Goal: Transaction & Acquisition: Purchase product/service

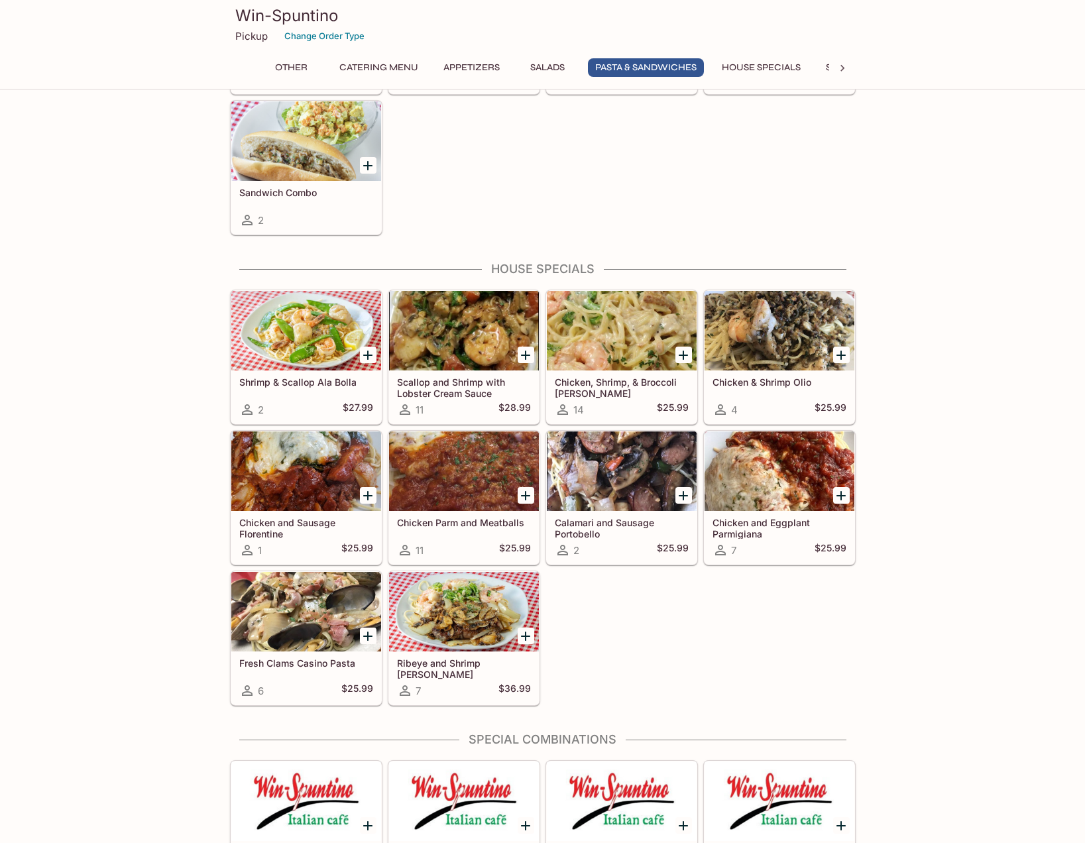
scroll to position [1922, 0]
click at [402, 693] on icon at bounding box center [405, 690] width 16 height 16
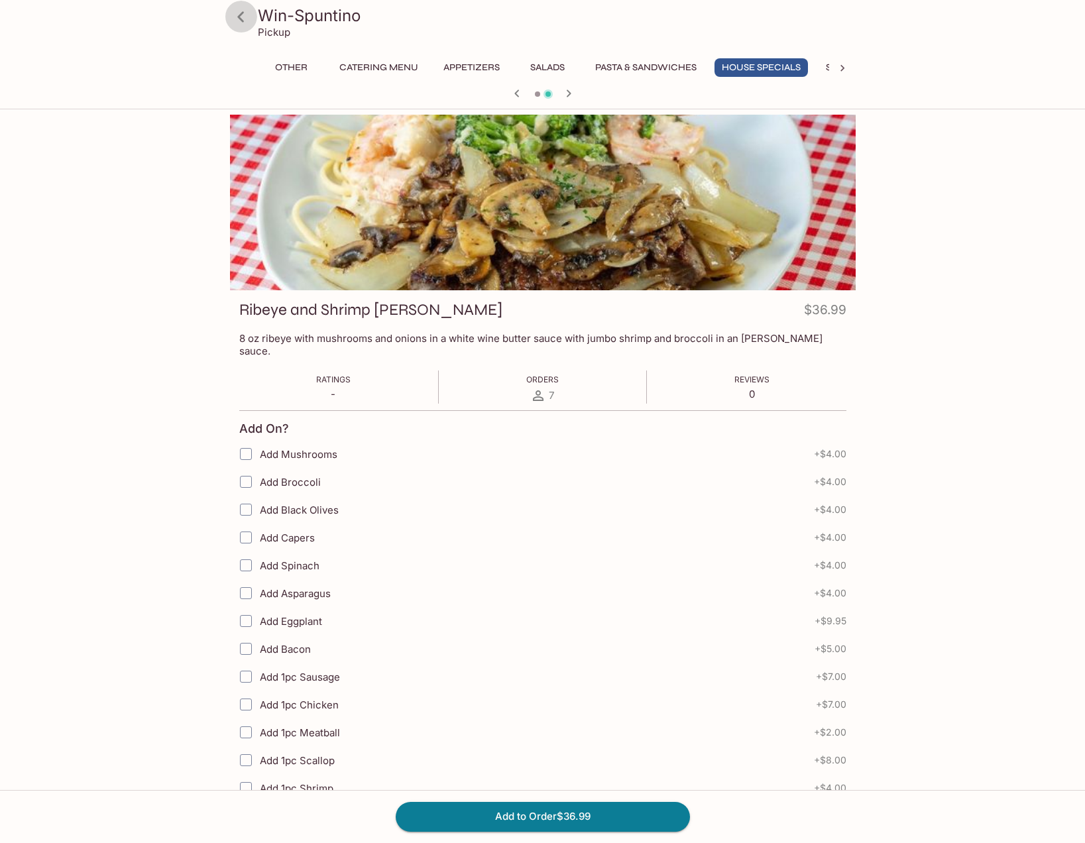
click at [237, 21] on icon at bounding box center [240, 16] width 23 height 23
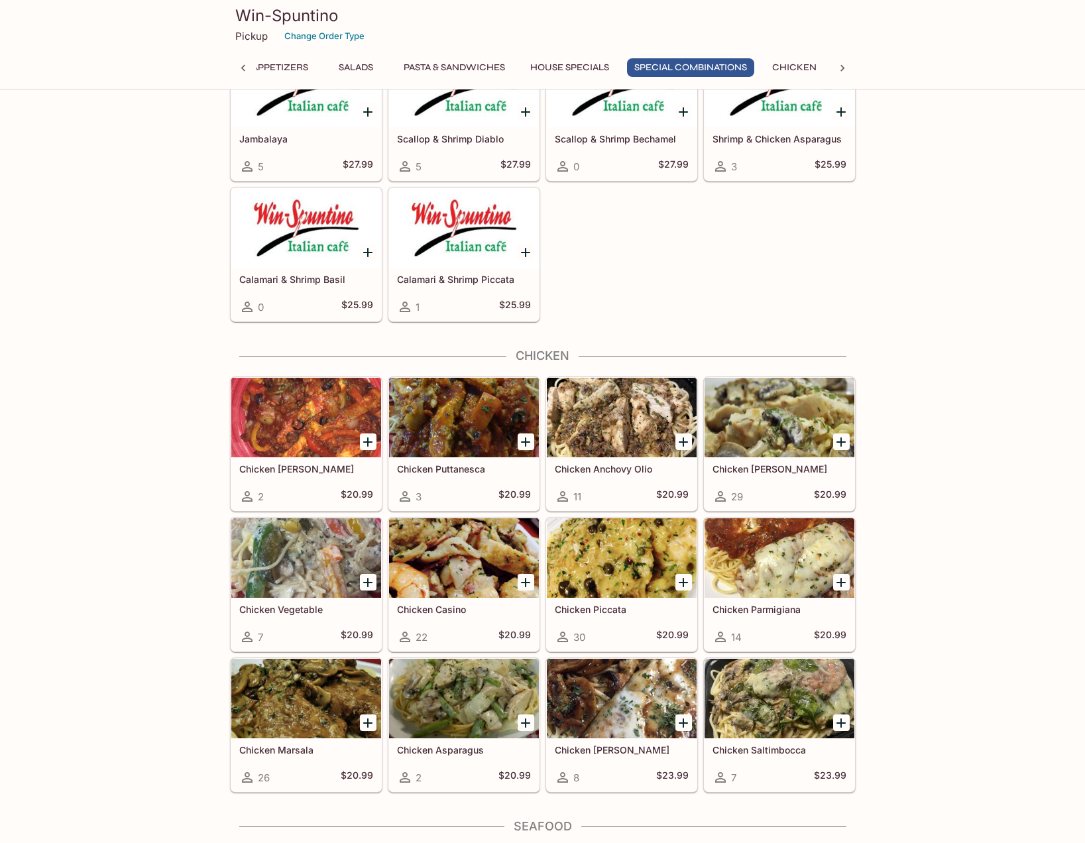
scroll to position [2713, 0]
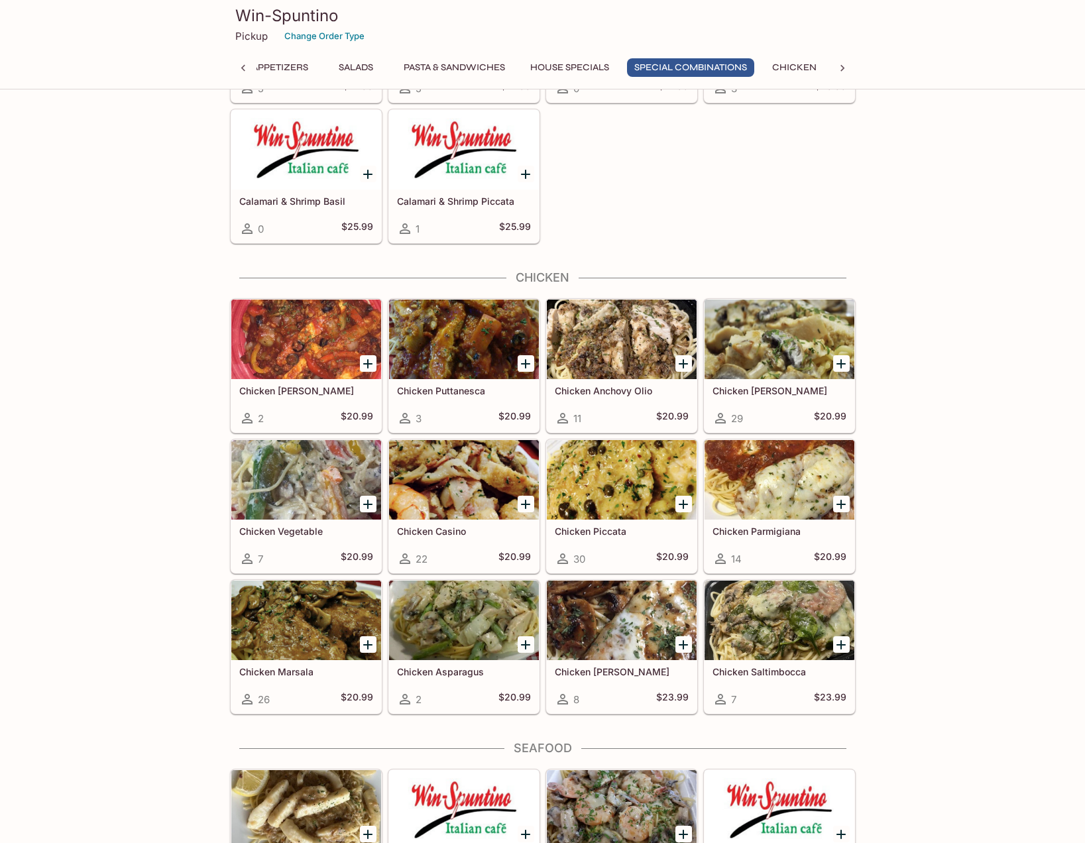
click at [606, 625] on div at bounding box center [622, 621] width 150 height 80
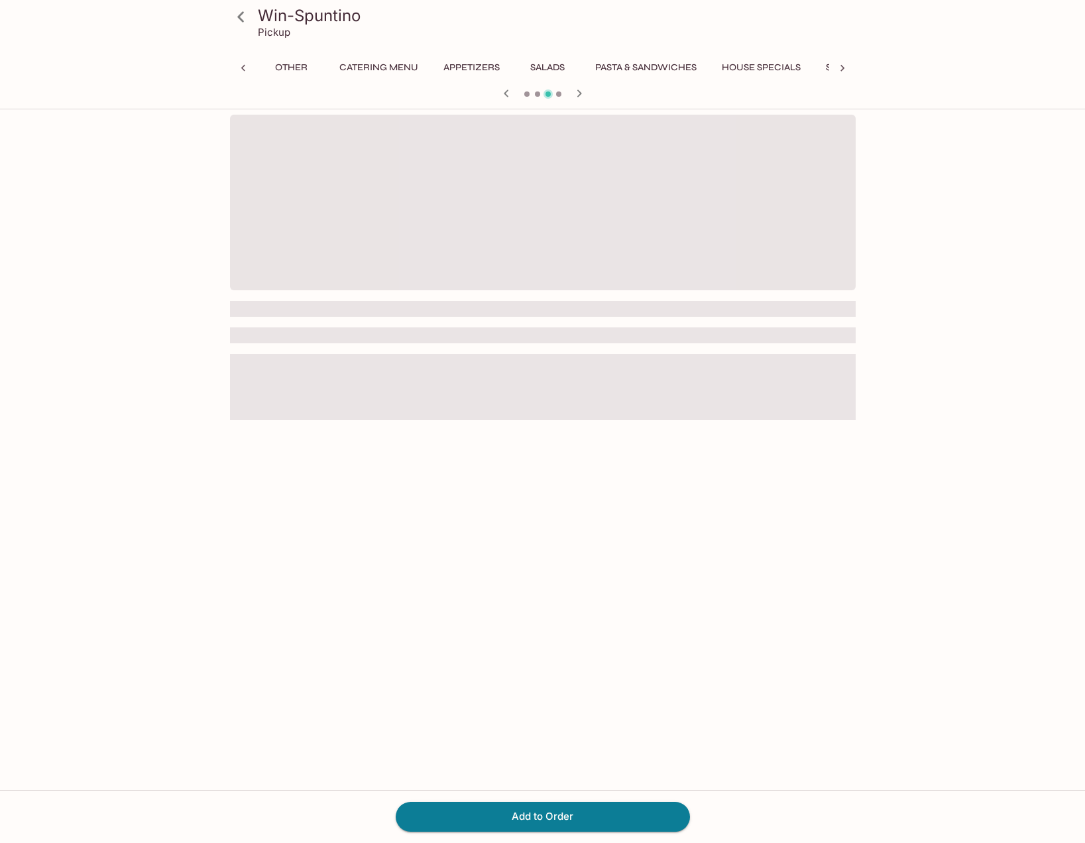
scroll to position [0, 192]
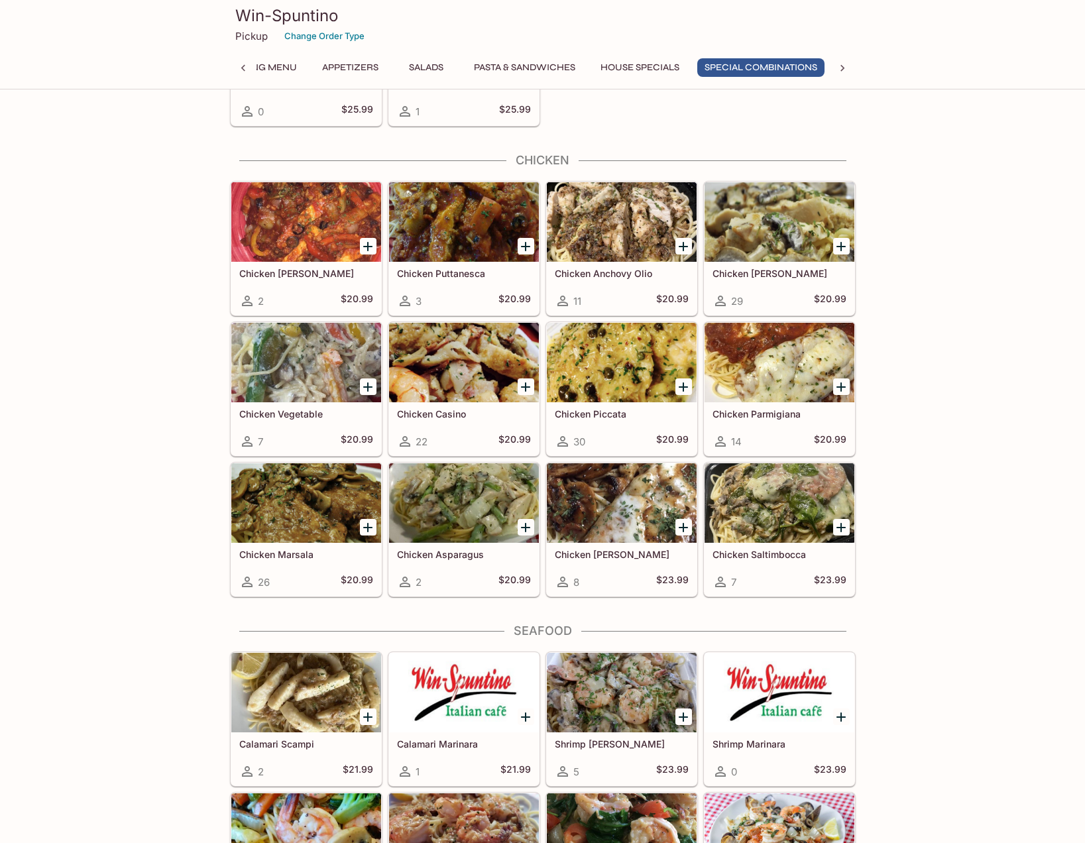
scroll to position [2850, 0]
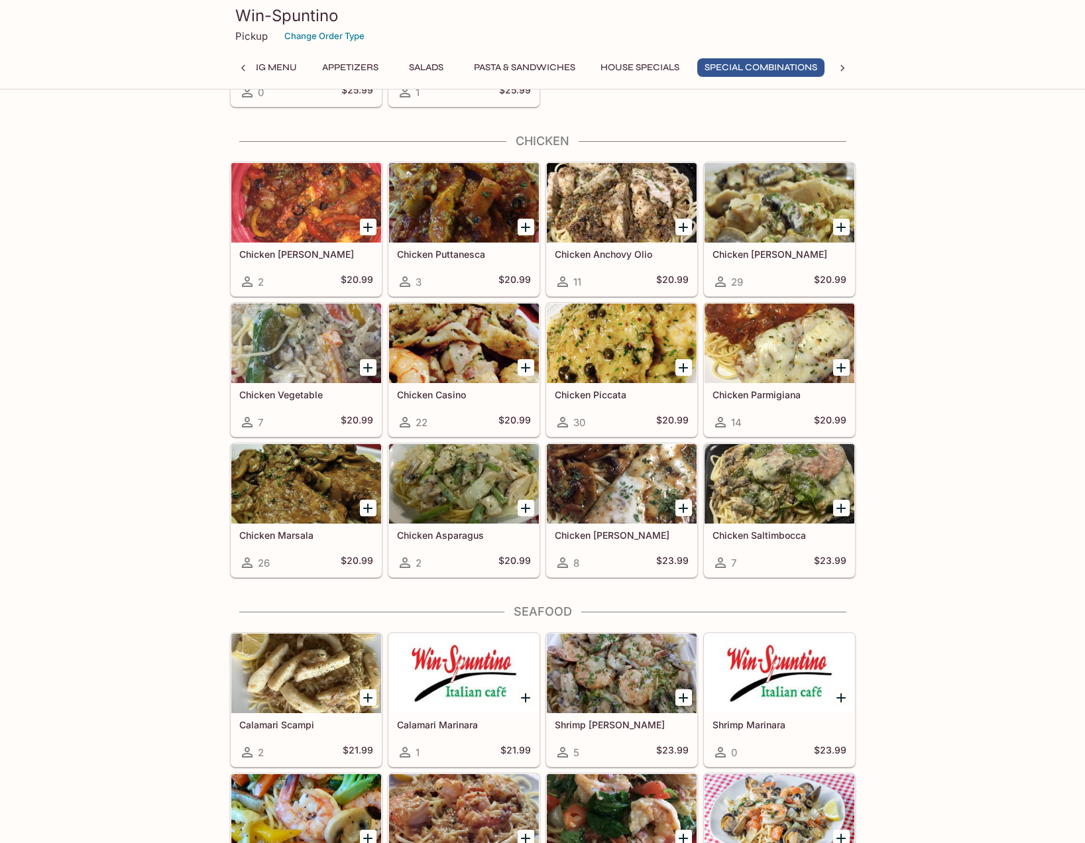
click at [759, 500] on div at bounding box center [779, 484] width 150 height 80
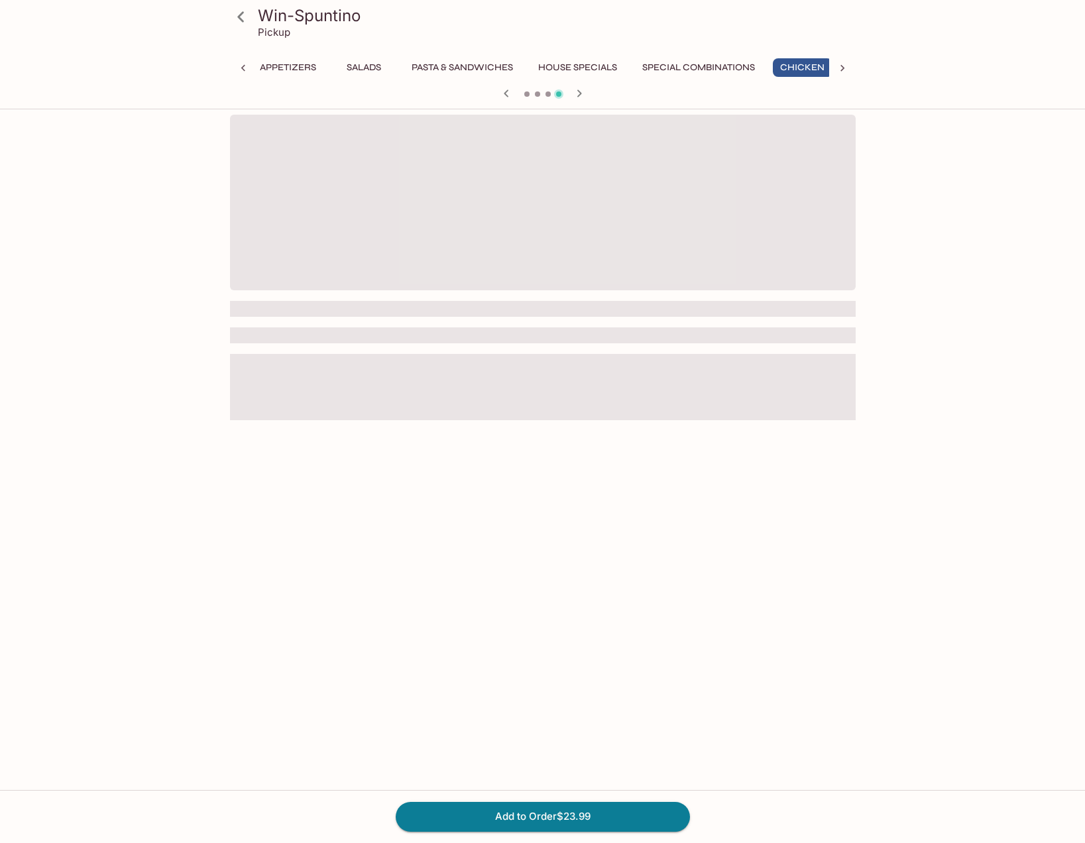
scroll to position [0, 192]
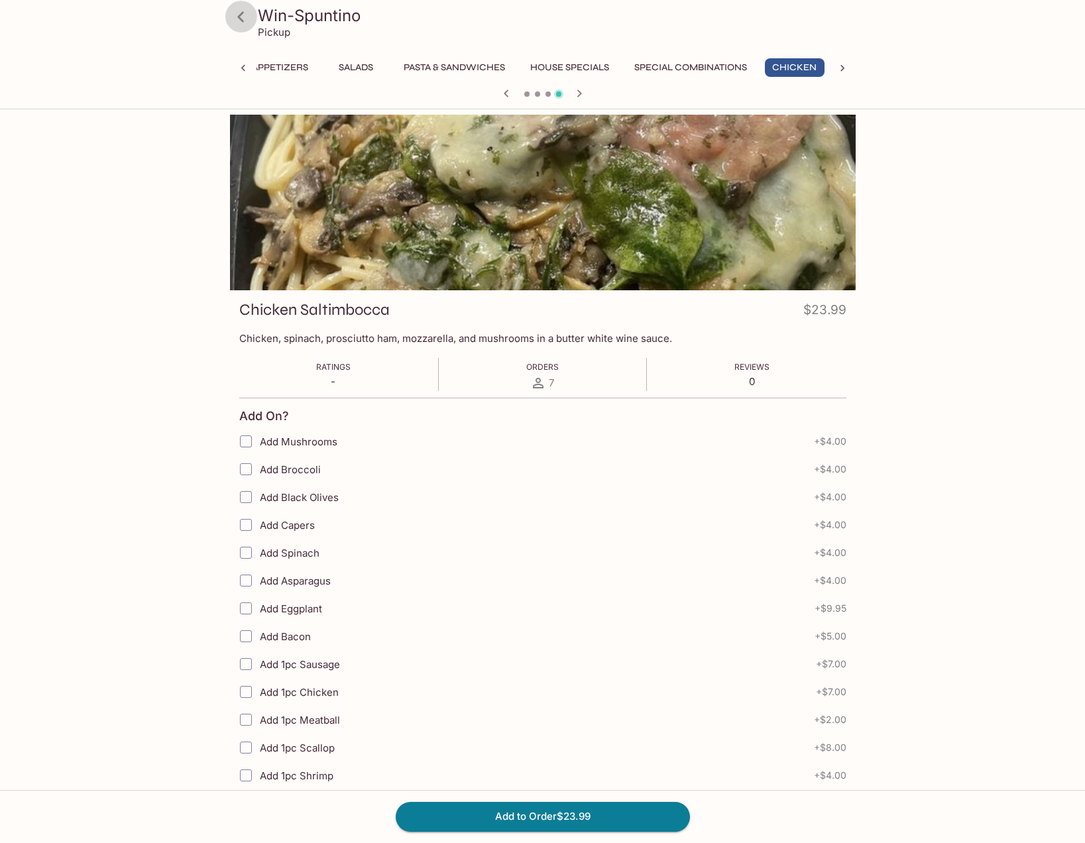
click at [240, 11] on icon at bounding box center [240, 16] width 23 height 23
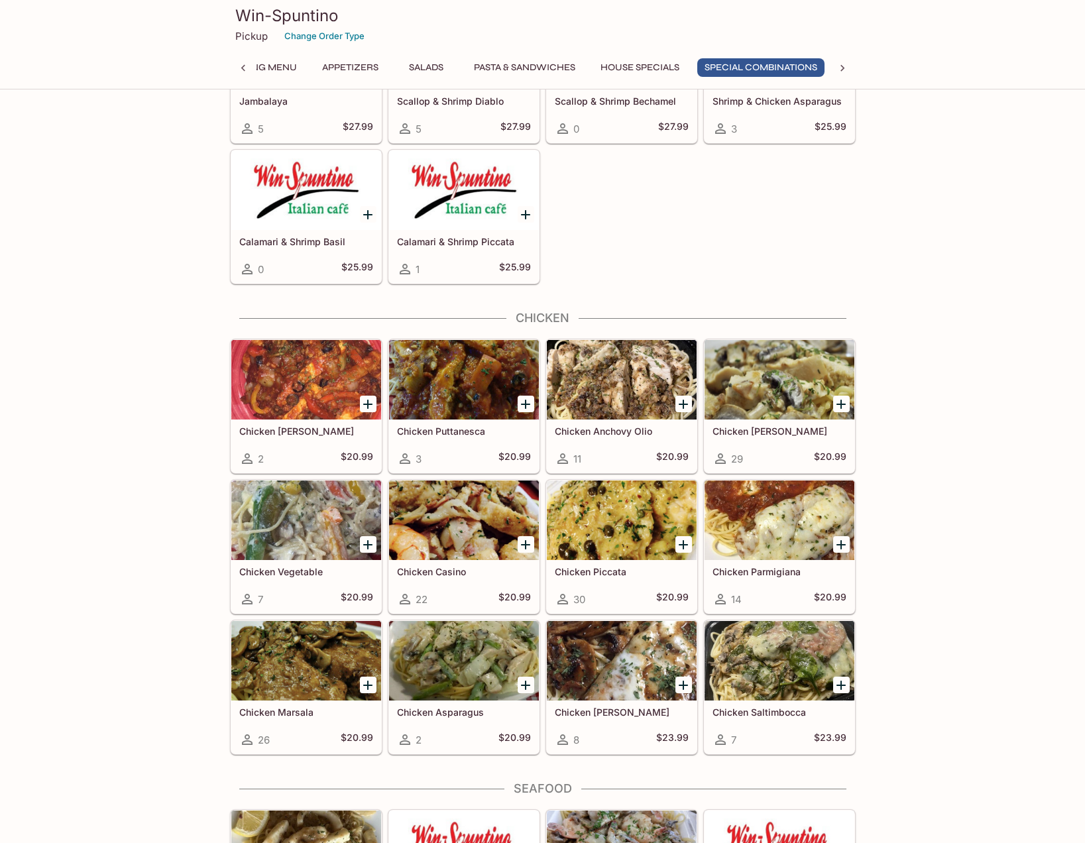
scroll to position [2717, 0]
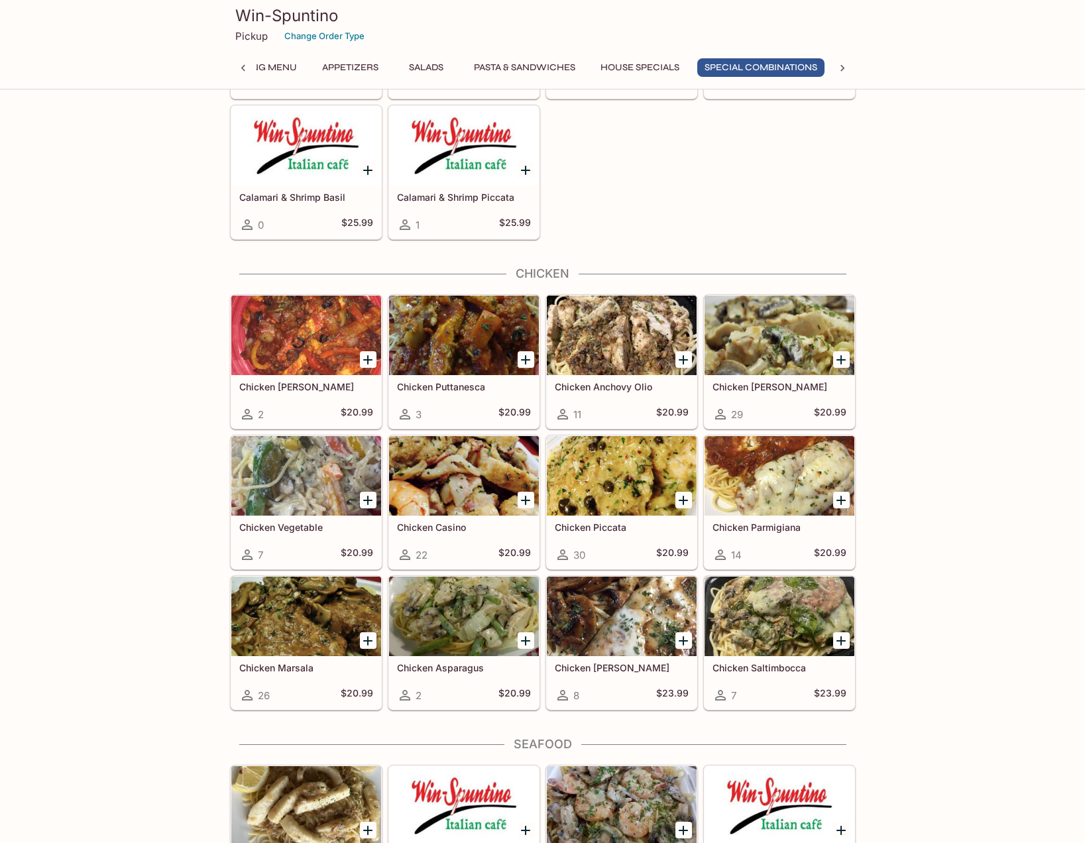
click at [604, 663] on h5 "Chicken [PERSON_NAME]" at bounding box center [622, 667] width 134 height 11
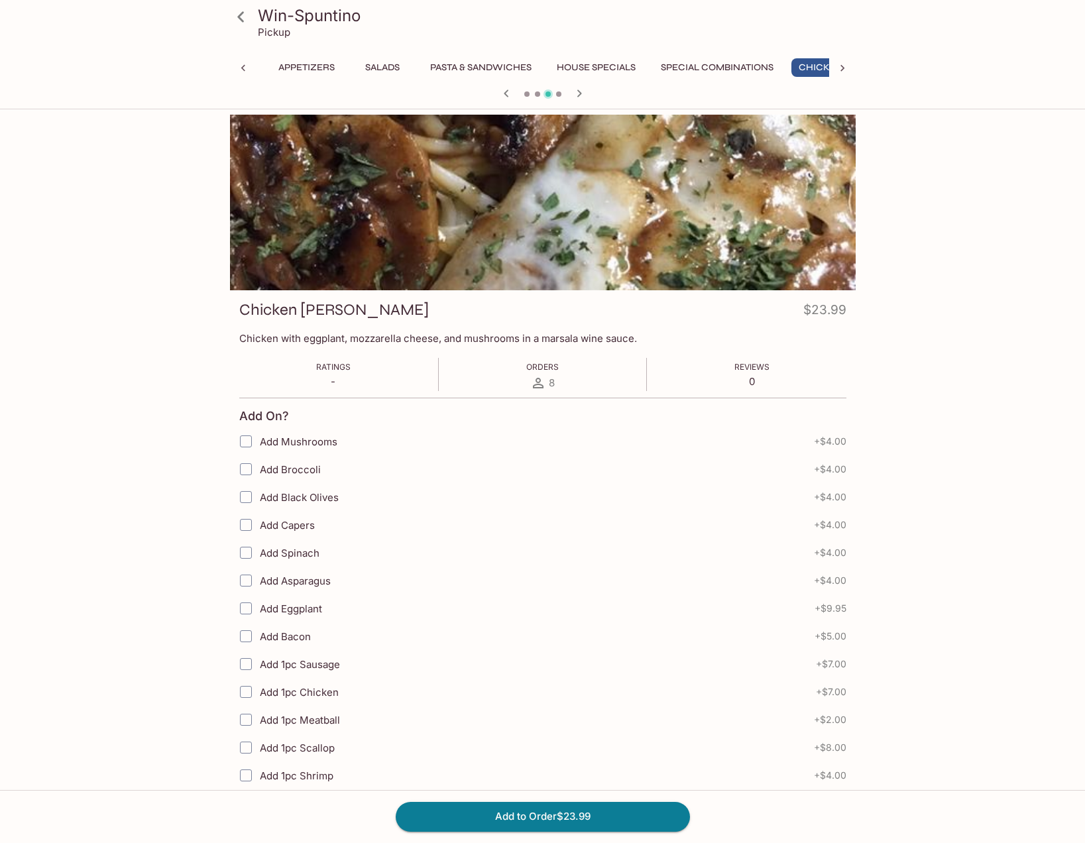
scroll to position [0, 192]
click at [242, 17] on icon at bounding box center [240, 16] width 23 height 23
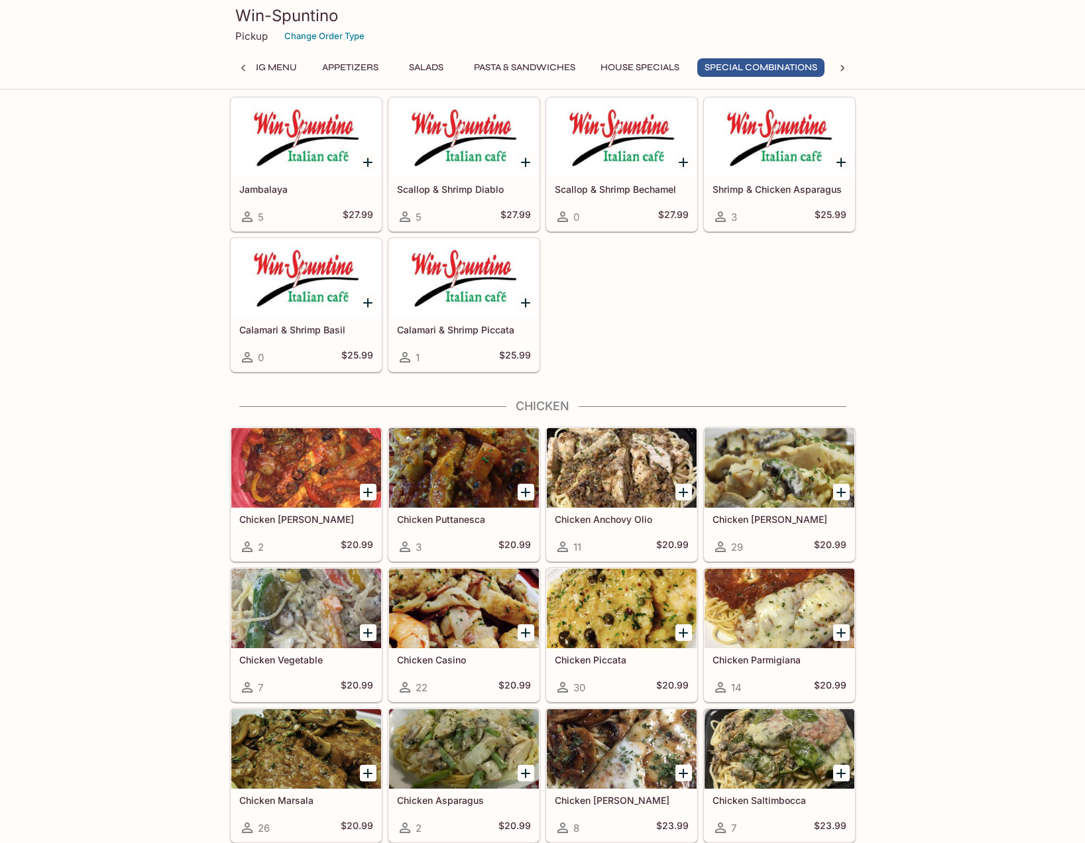
scroll to position [2651, 0]
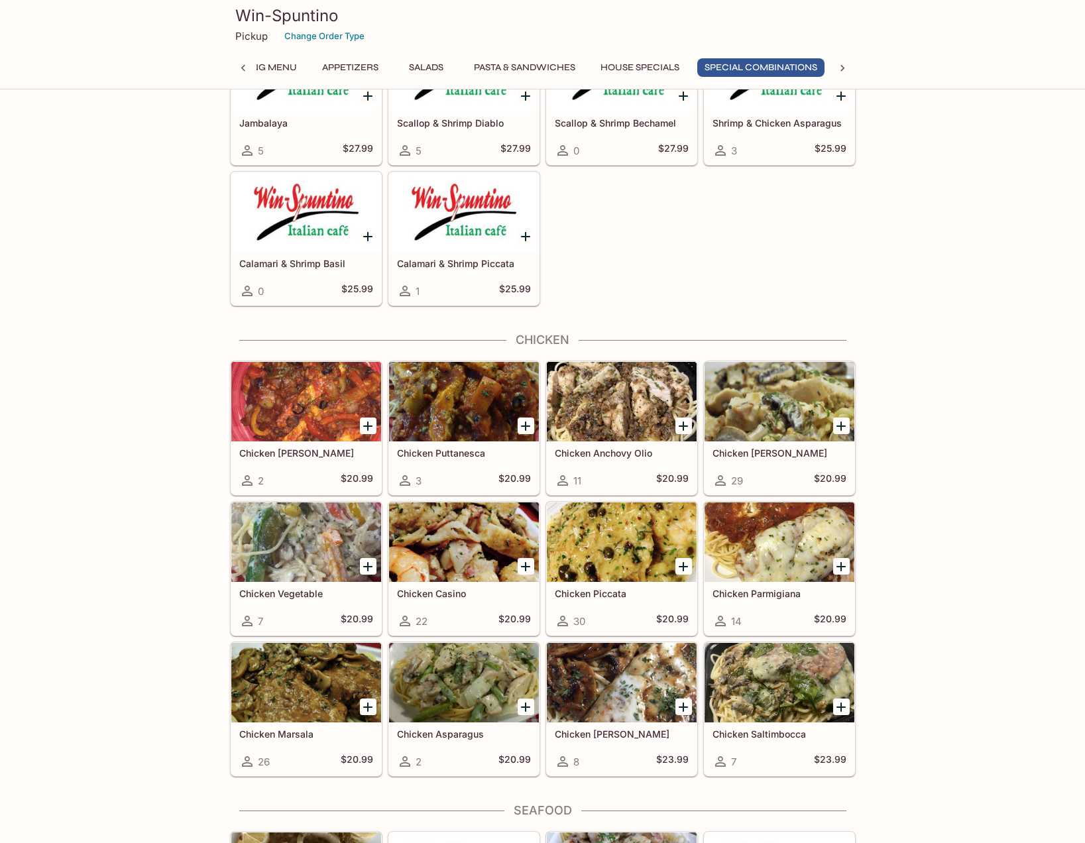
click at [470, 427] on div at bounding box center [464, 402] width 150 height 80
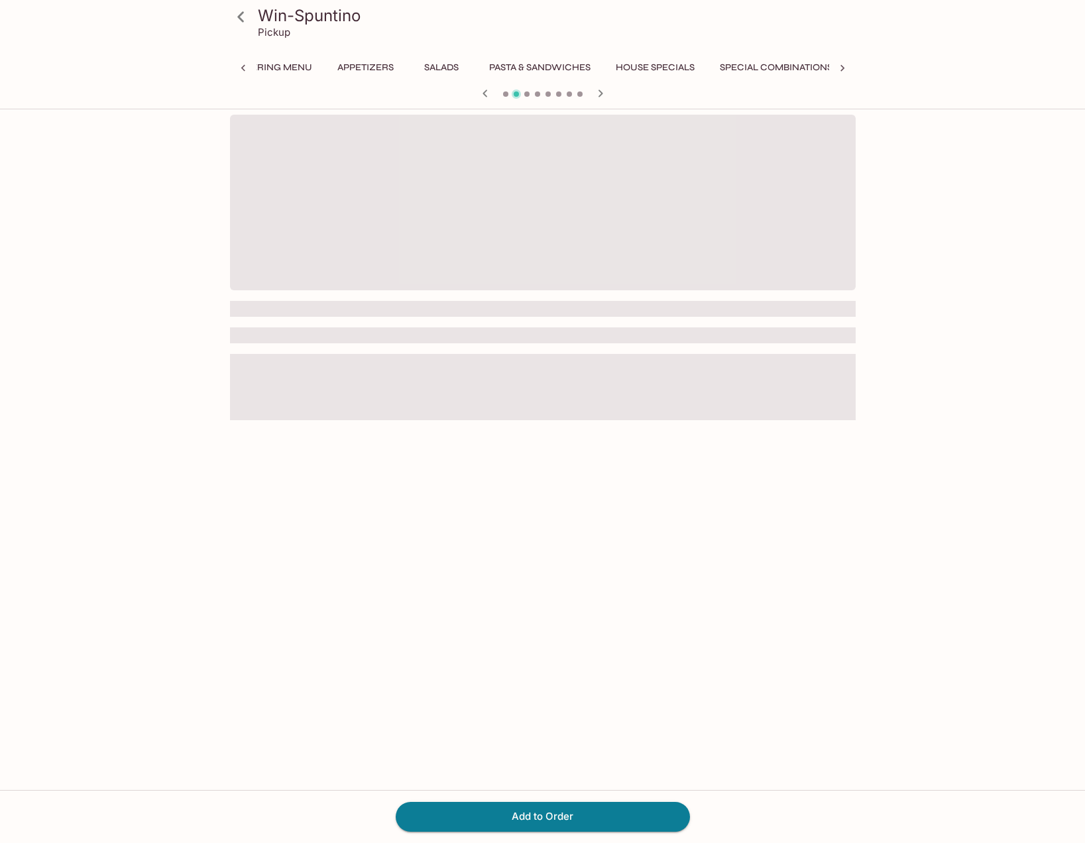
scroll to position [0, 192]
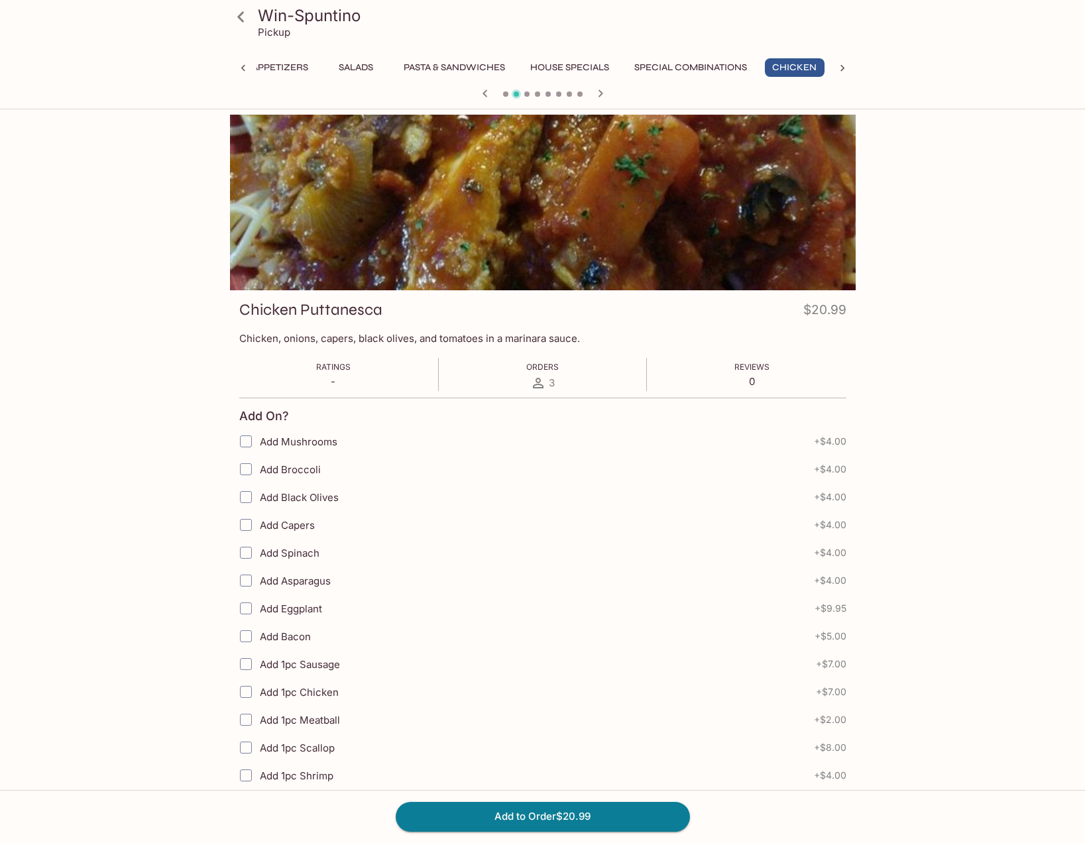
click at [241, 19] on icon at bounding box center [240, 16] width 7 height 11
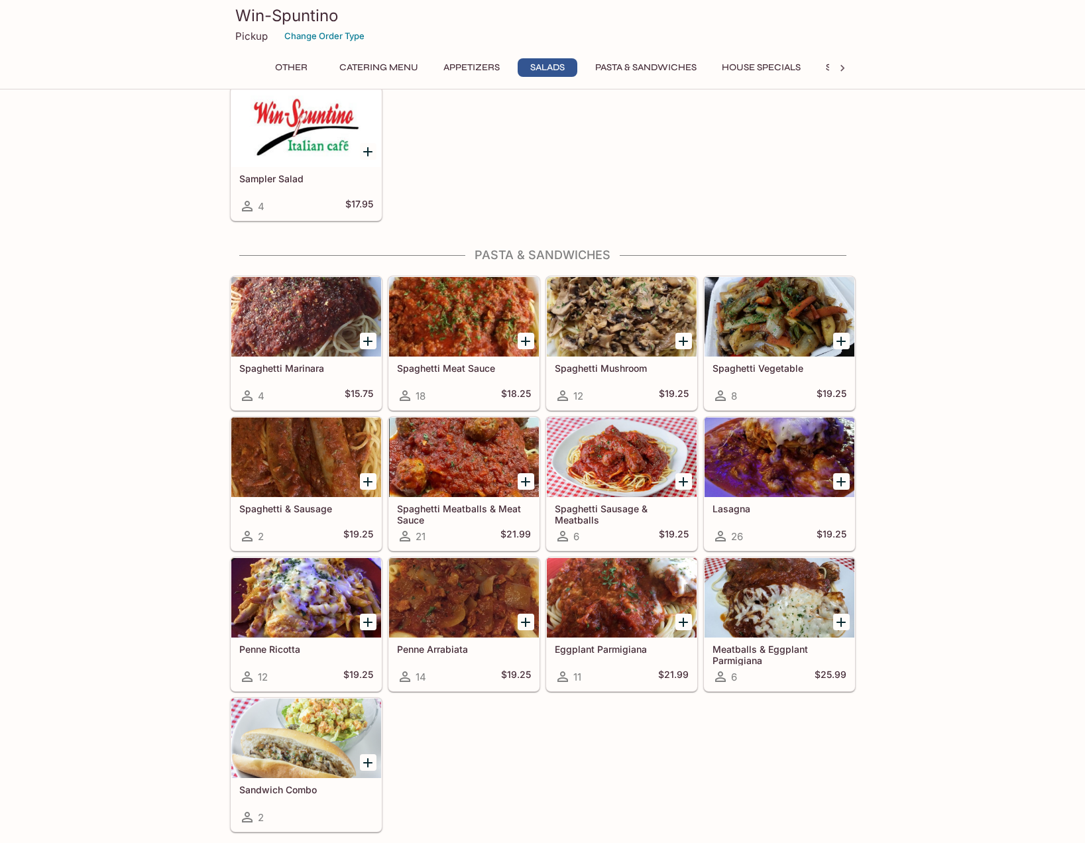
scroll to position [1392, 0]
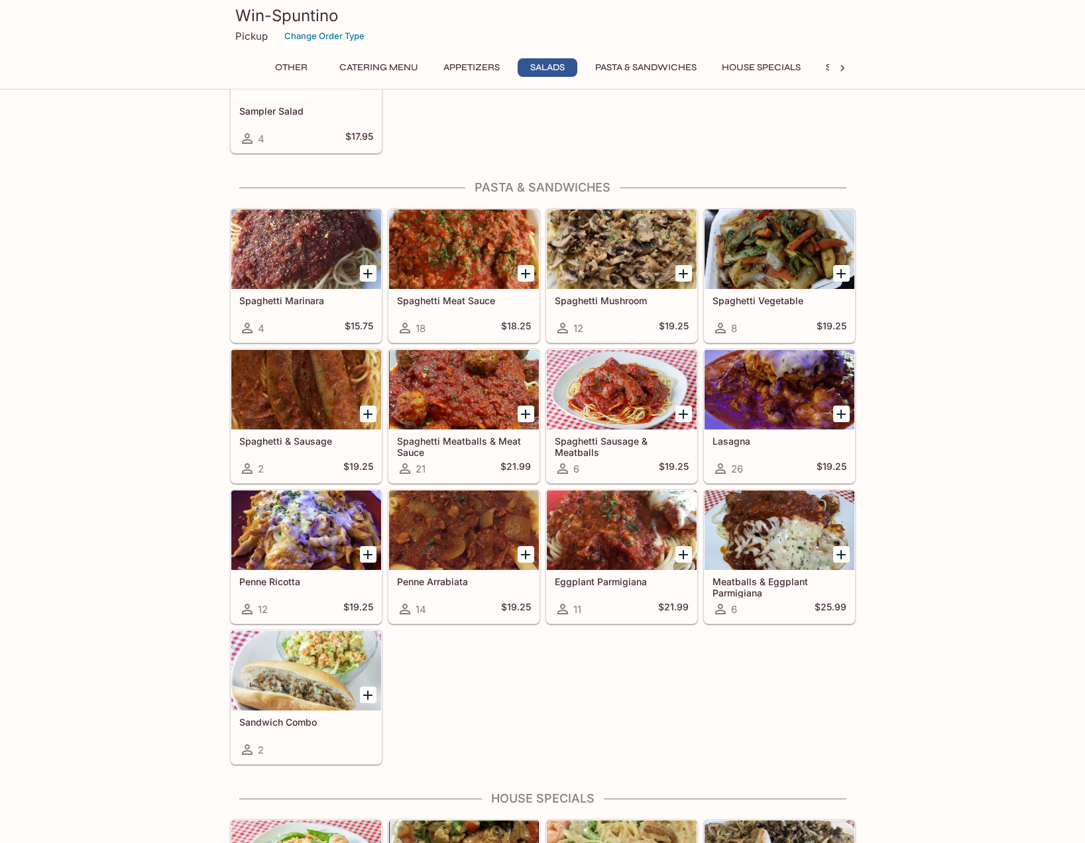
click at [763, 382] on div at bounding box center [779, 390] width 150 height 80
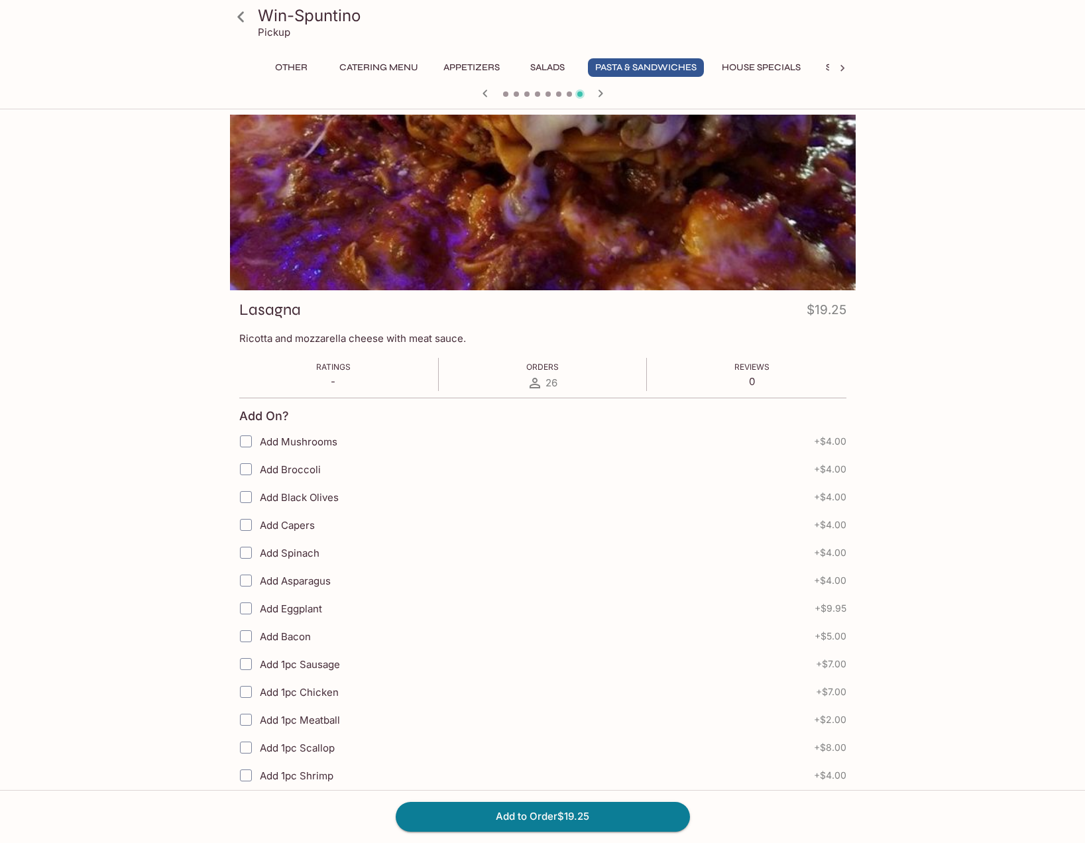
click at [243, 16] on icon at bounding box center [240, 16] width 23 height 23
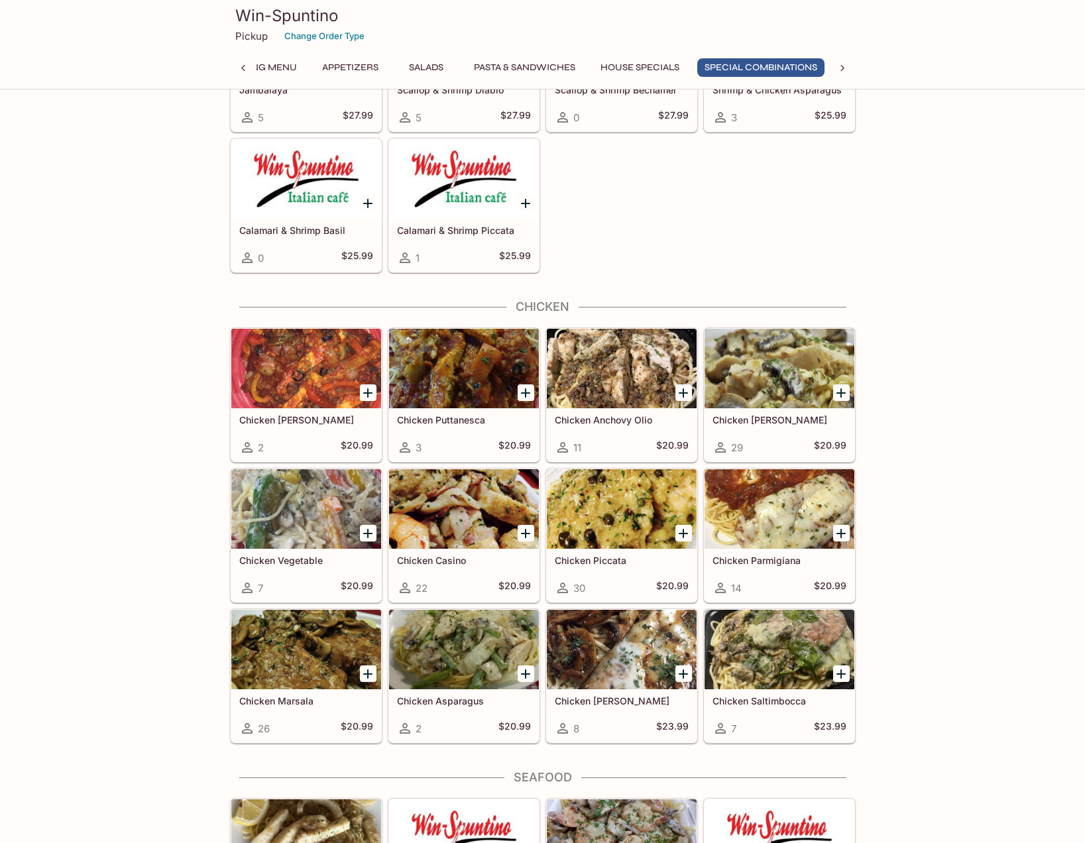
scroll to position [2717, 0]
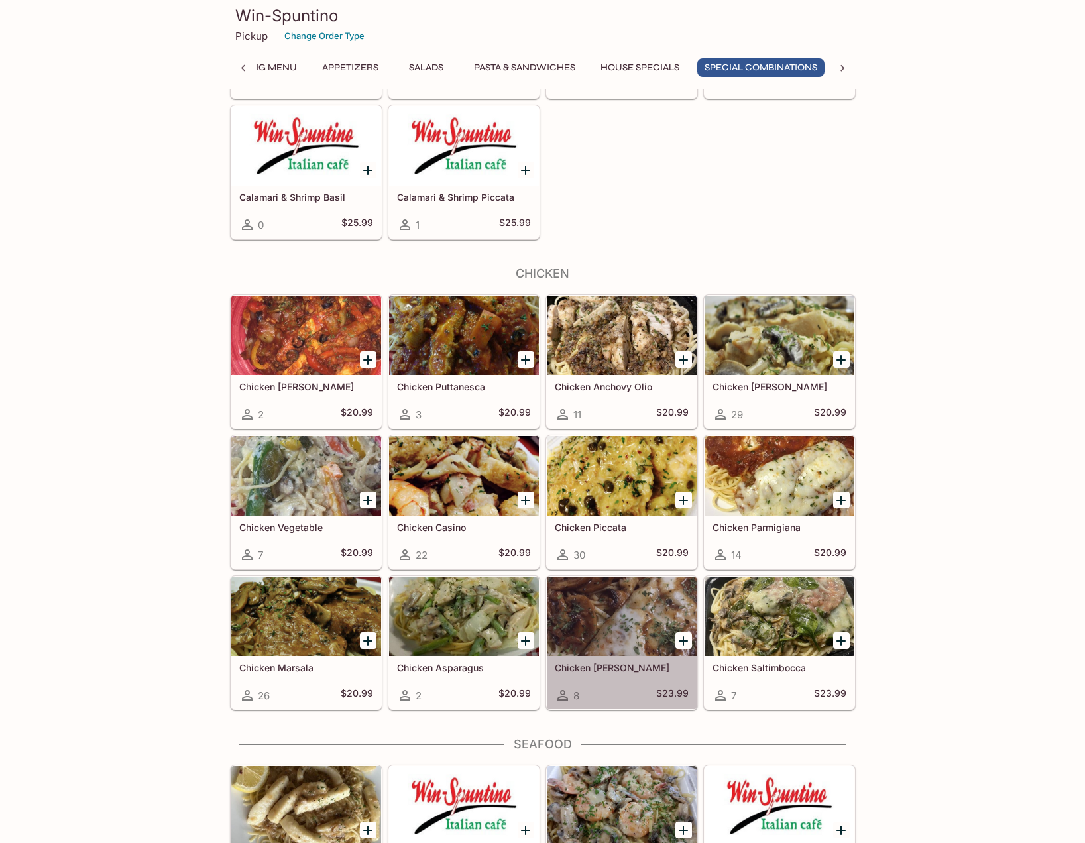
click at [604, 638] on div at bounding box center [622, 617] width 150 height 80
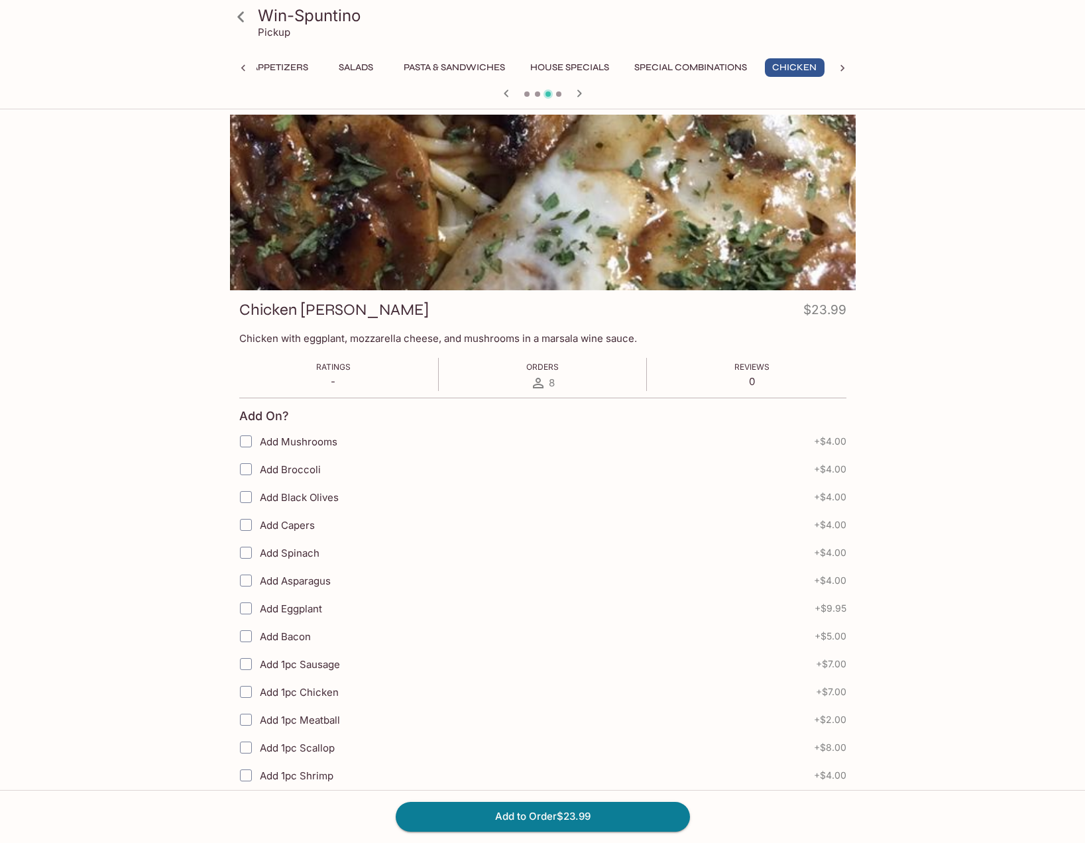
click at [243, 19] on icon at bounding box center [240, 16] width 23 height 23
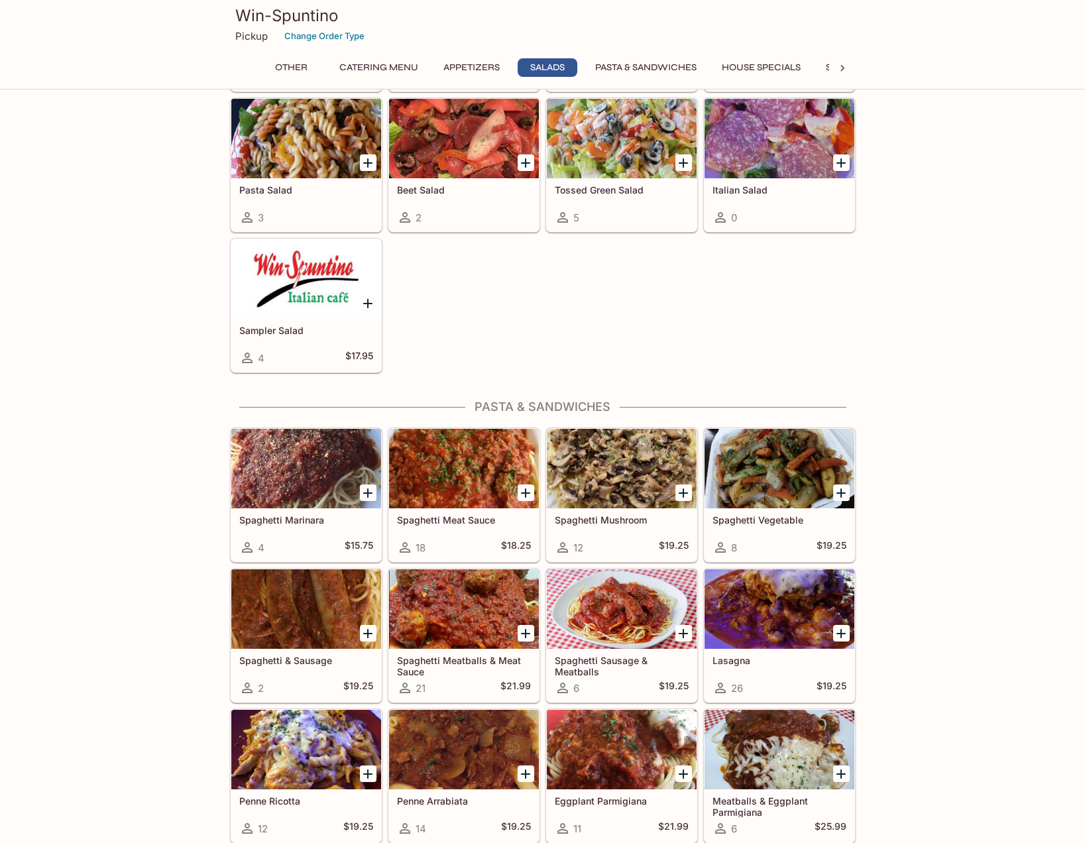
scroll to position [1259, 0]
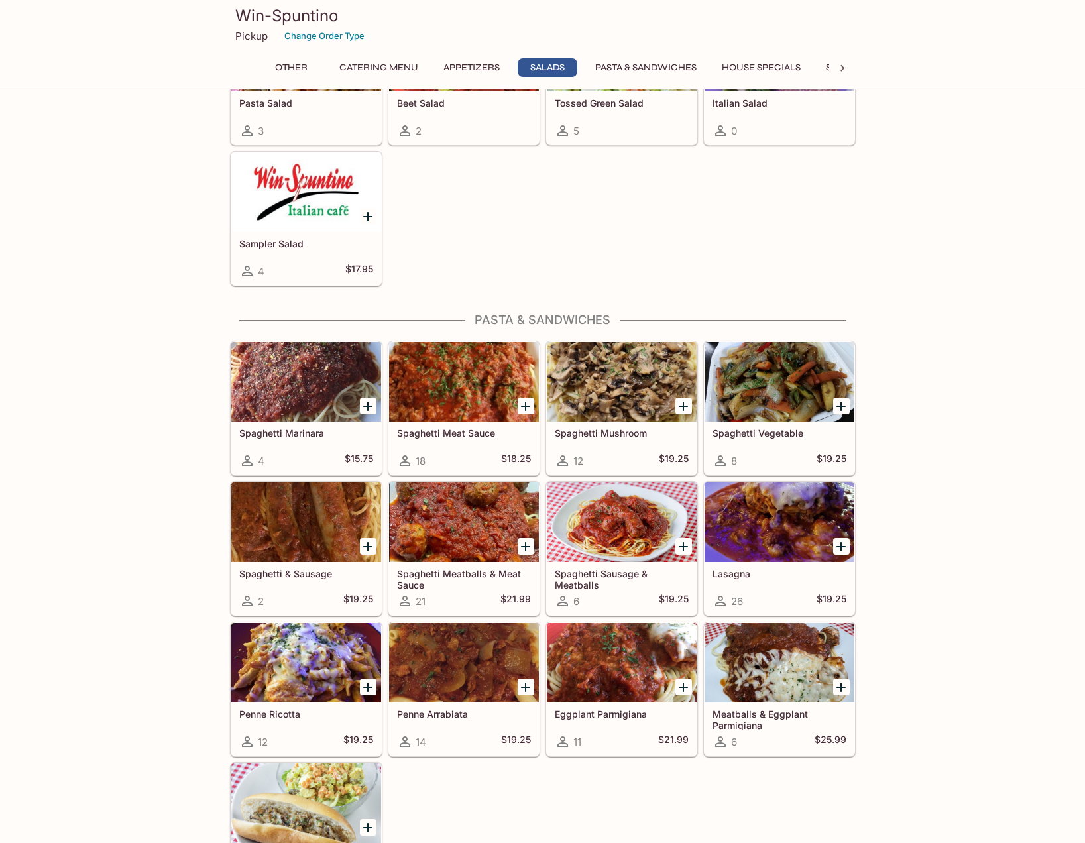
click at [628, 653] on div at bounding box center [622, 663] width 150 height 80
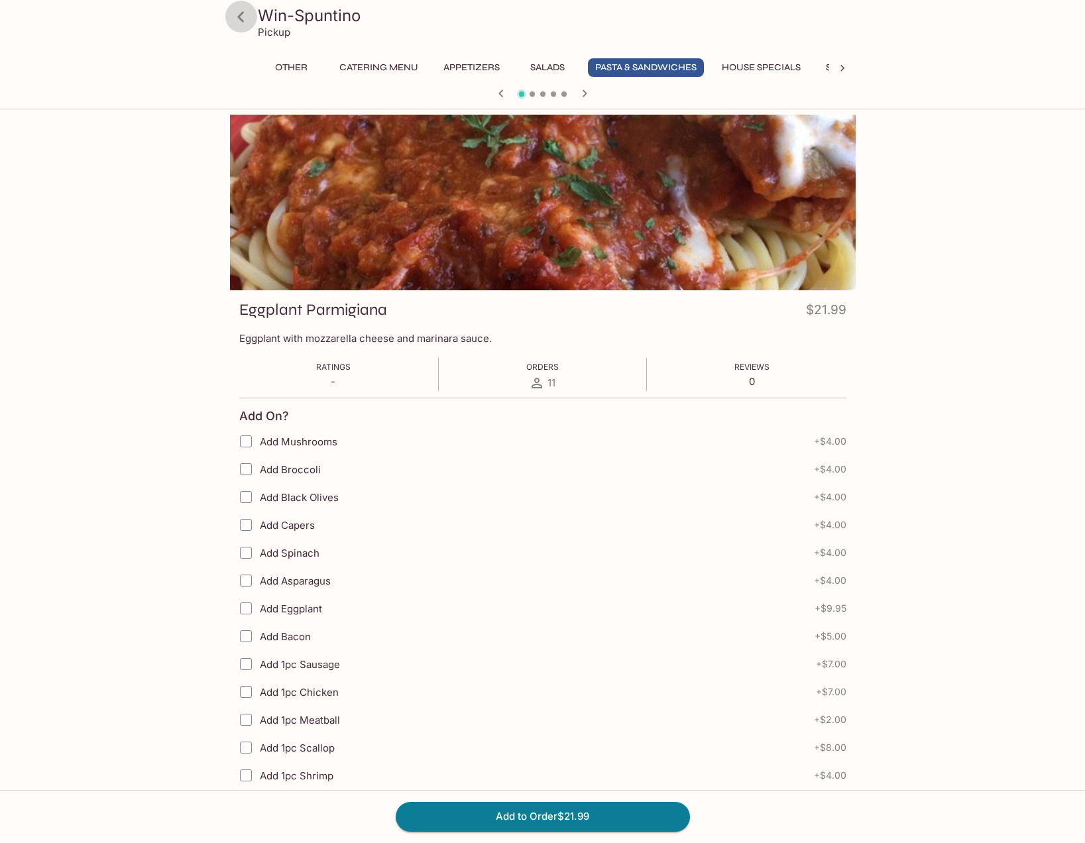
click at [241, 17] on icon at bounding box center [240, 16] width 23 height 23
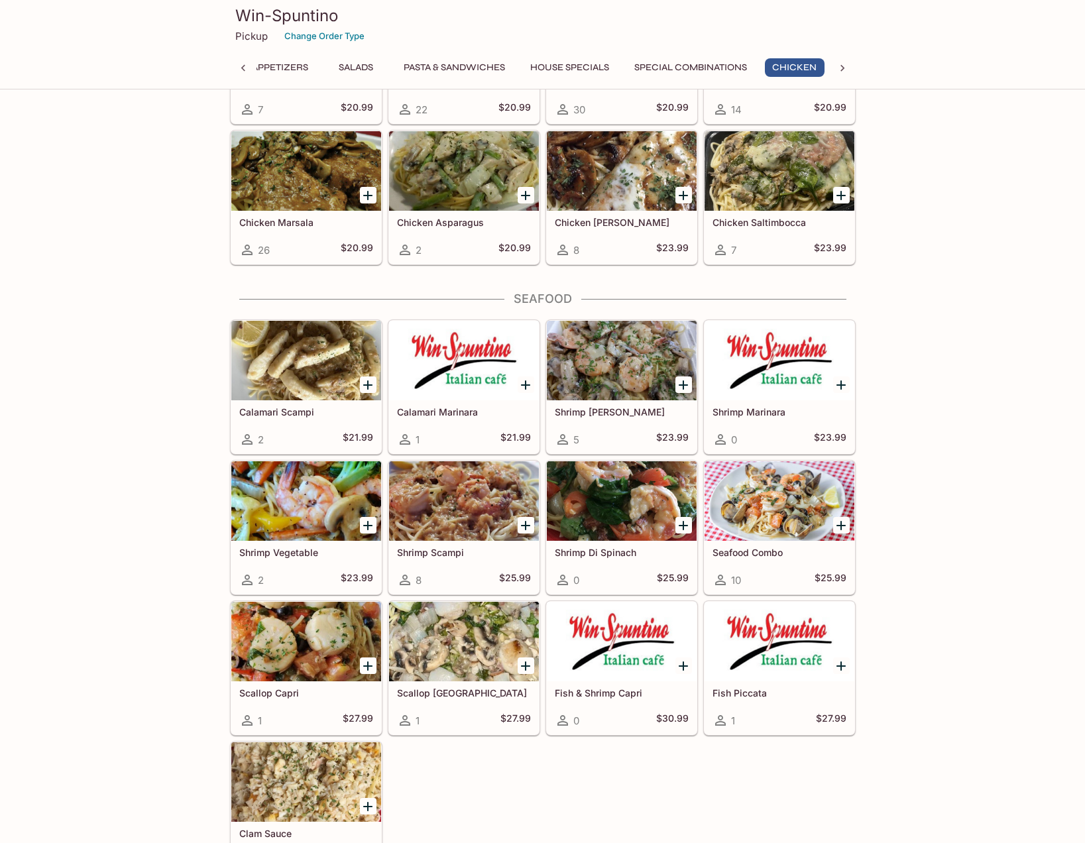
scroll to position [3181, 0]
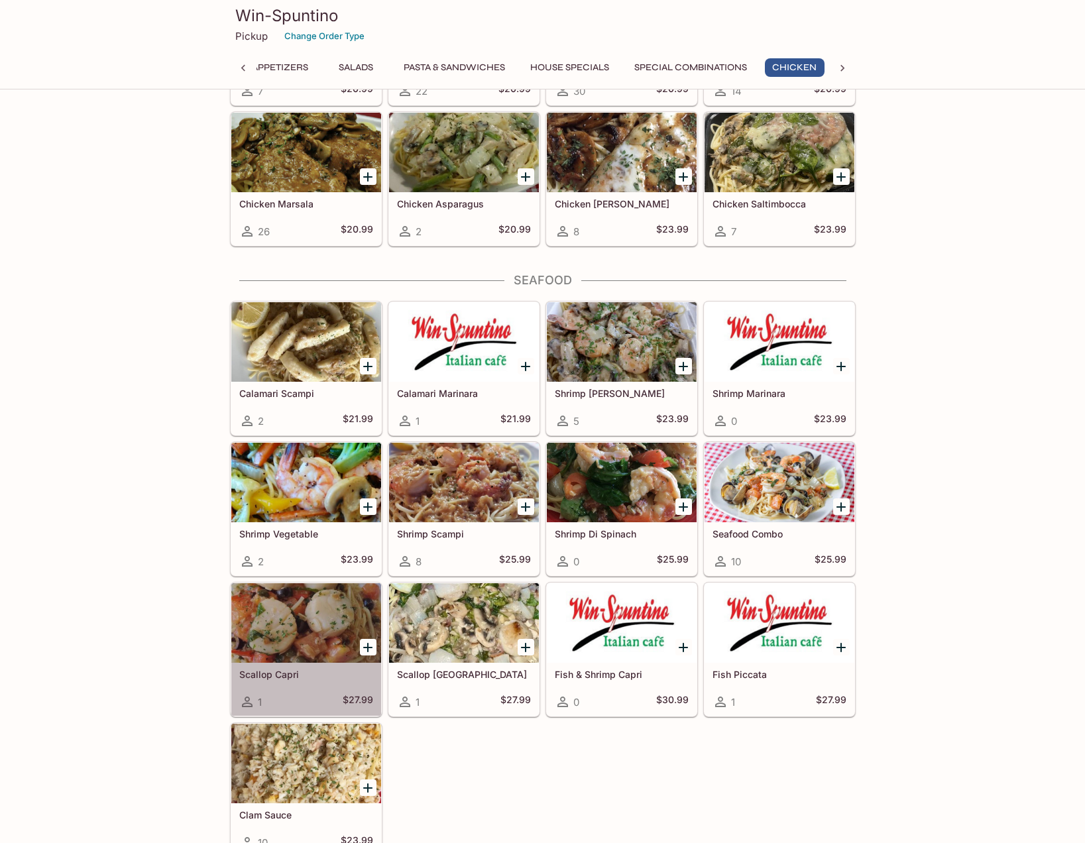
click at [308, 616] on div at bounding box center [306, 623] width 150 height 80
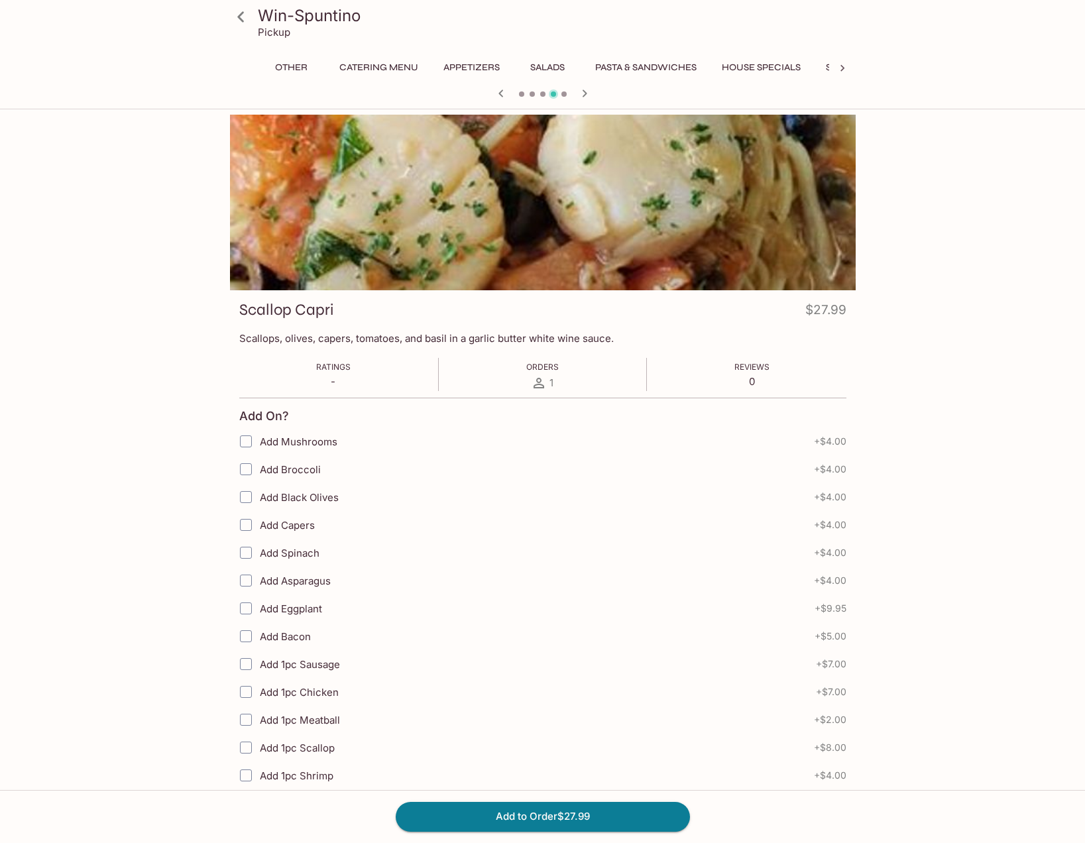
scroll to position [0, 262]
click at [244, 13] on icon at bounding box center [240, 16] width 23 height 23
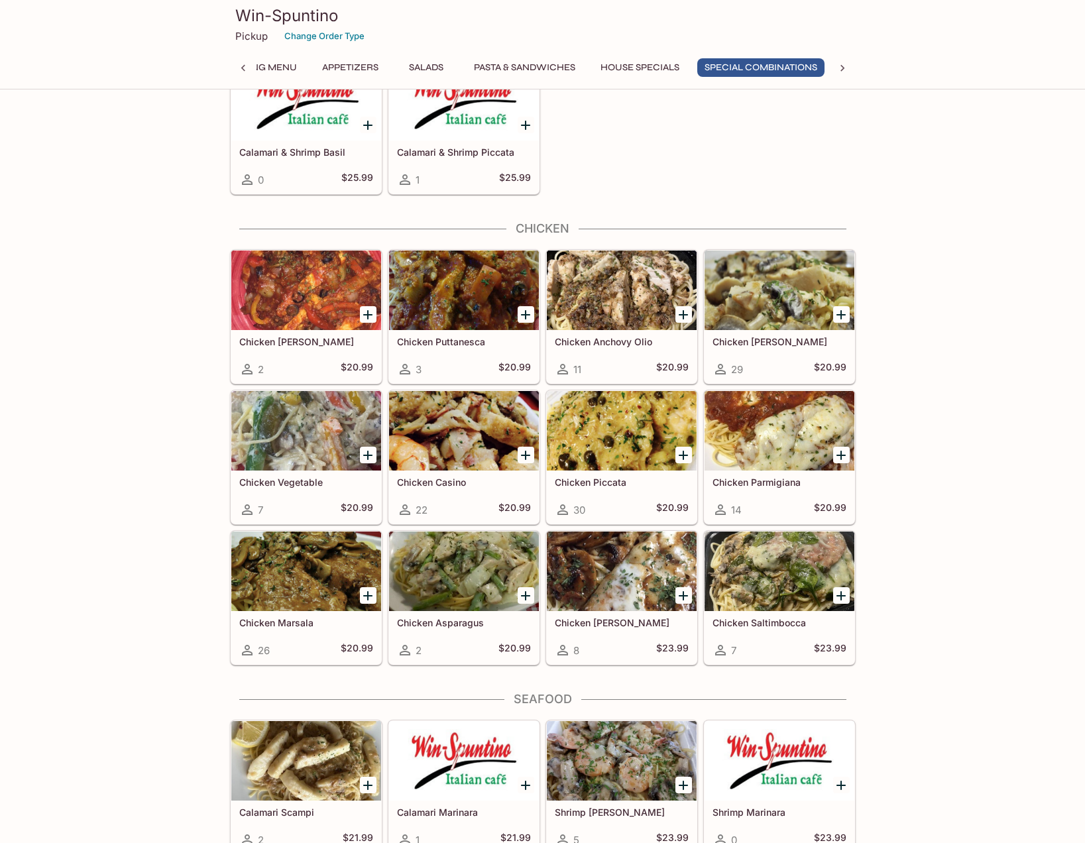
scroll to position [2783, 0]
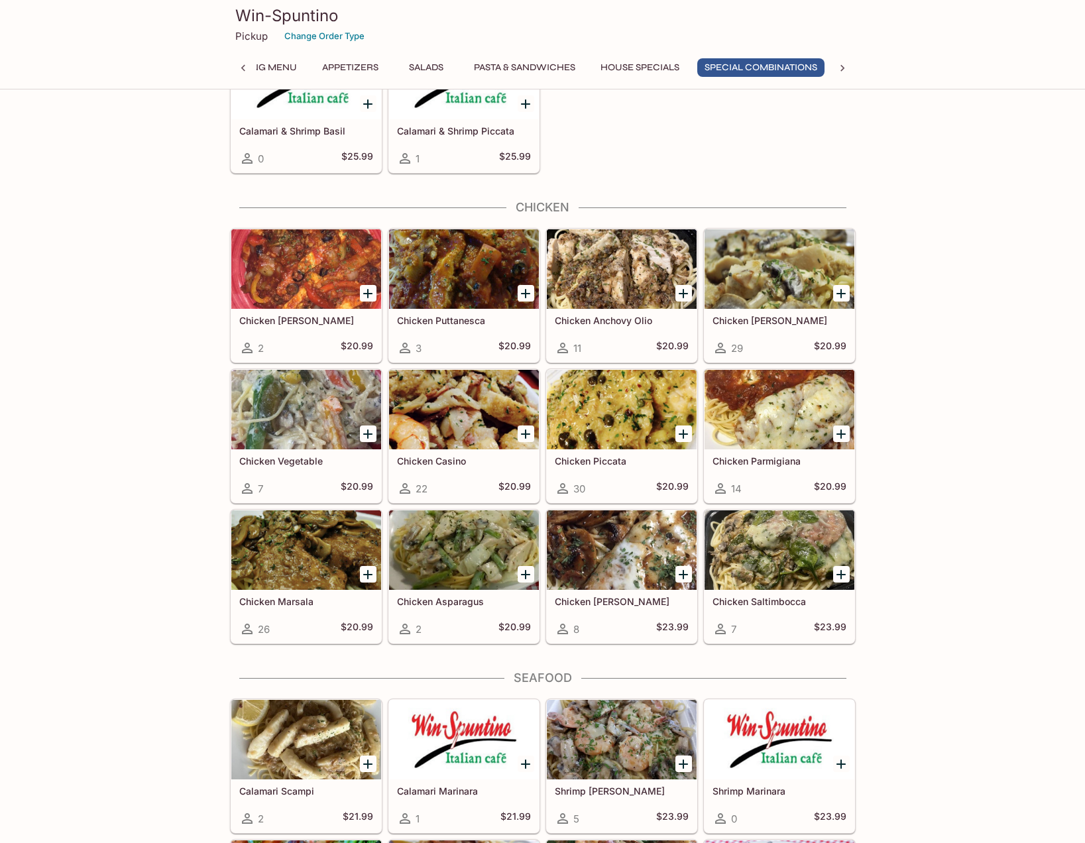
click at [590, 532] on div at bounding box center [622, 550] width 150 height 80
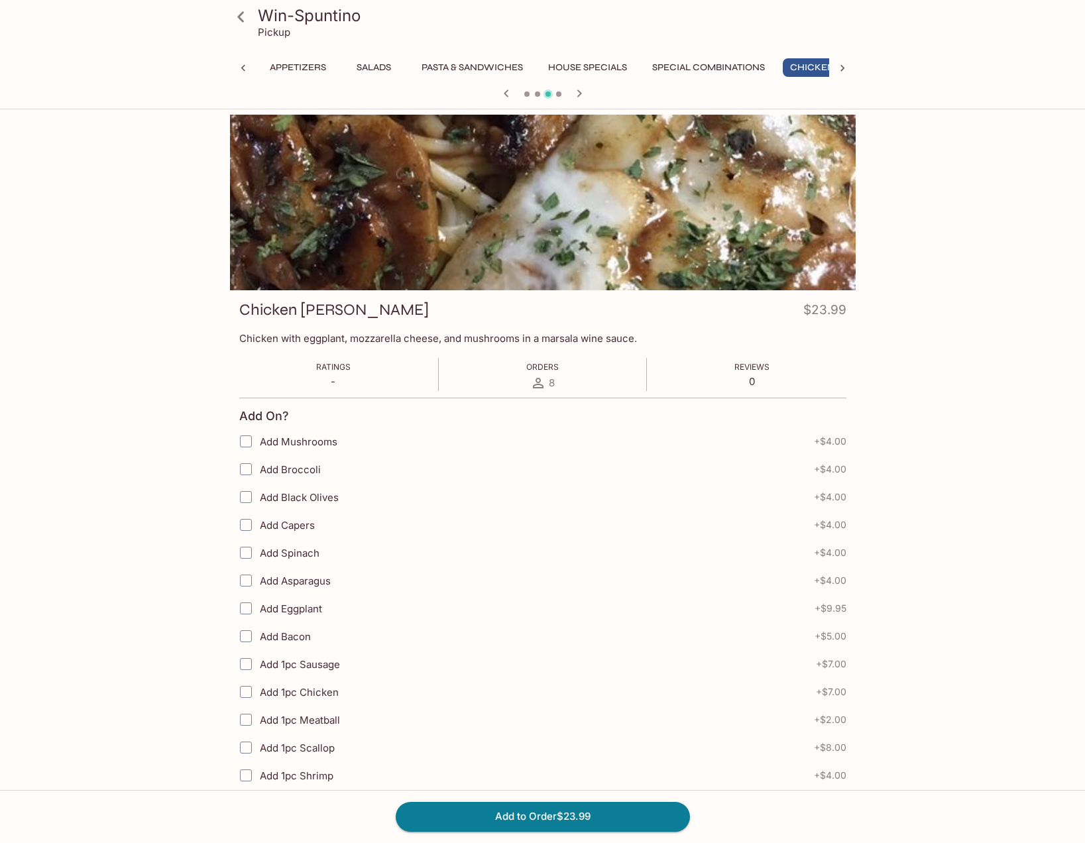
scroll to position [0, 192]
click at [242, 18] on icon at bounding box center [240, 16] width 23 height 23
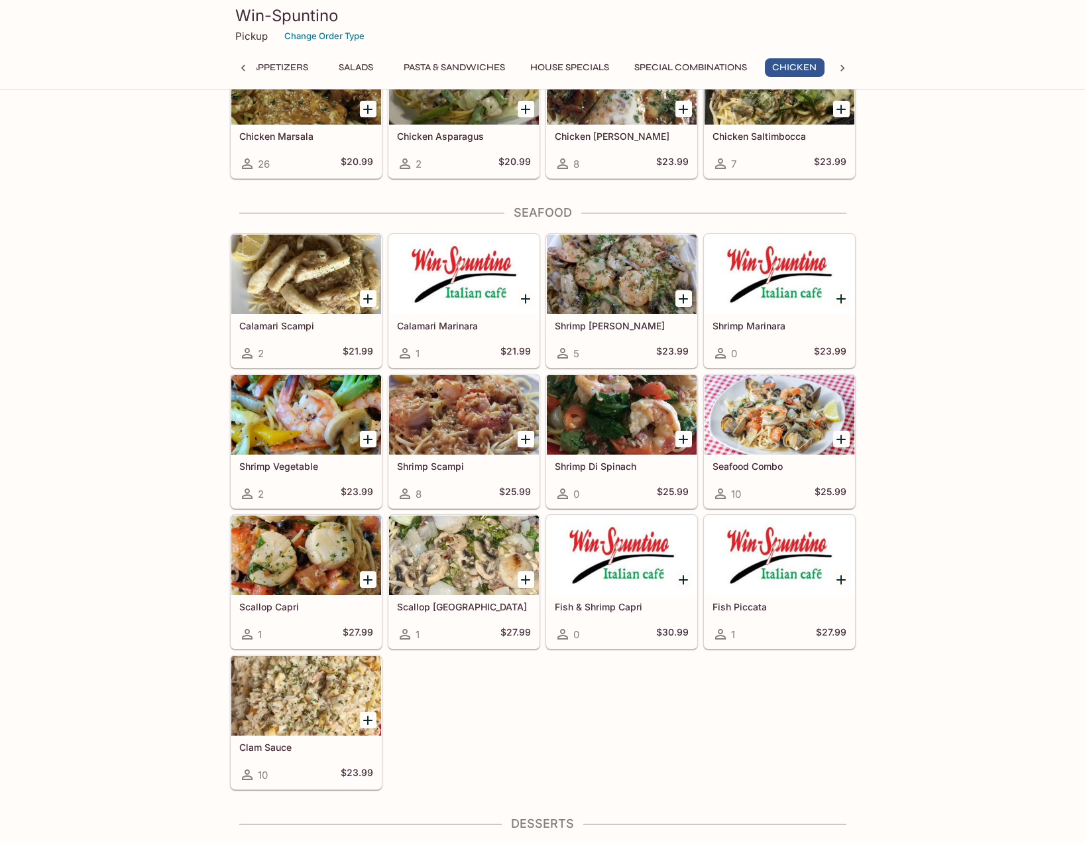
scroll to position [3314, 0]
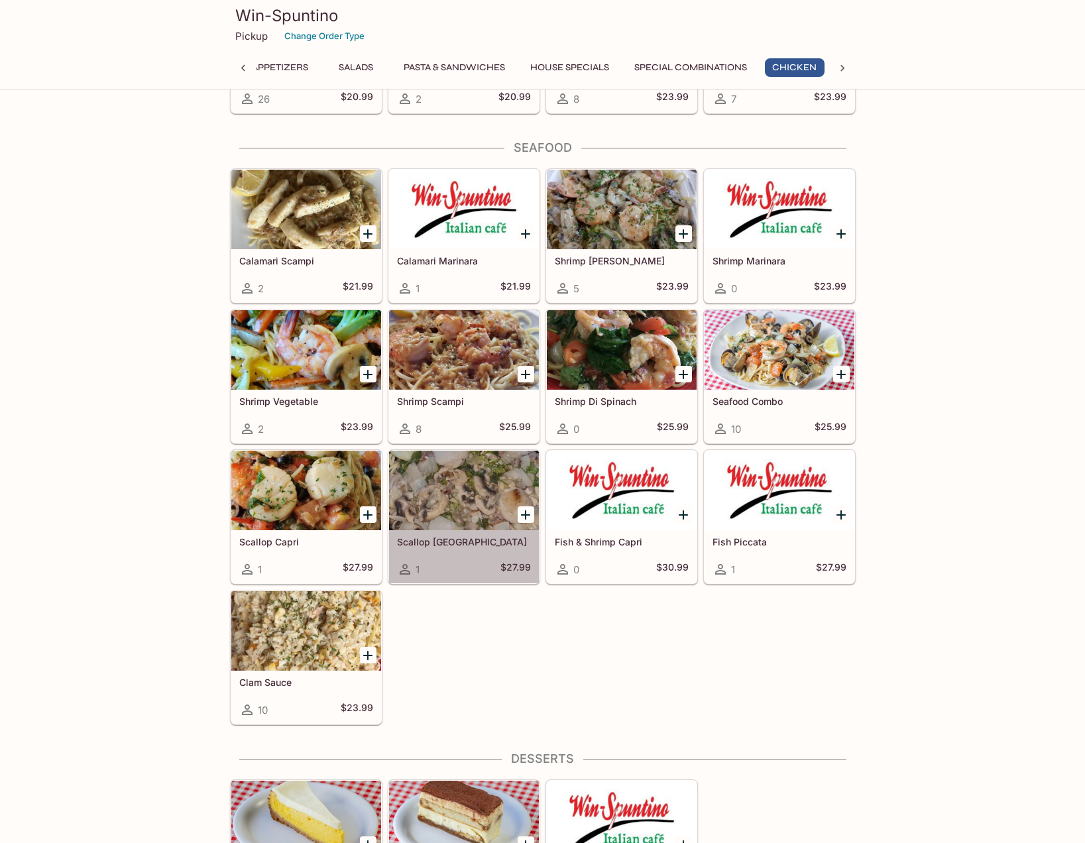
click at [464, 506] on div at bounding box center [464, 491] width 150 height 80
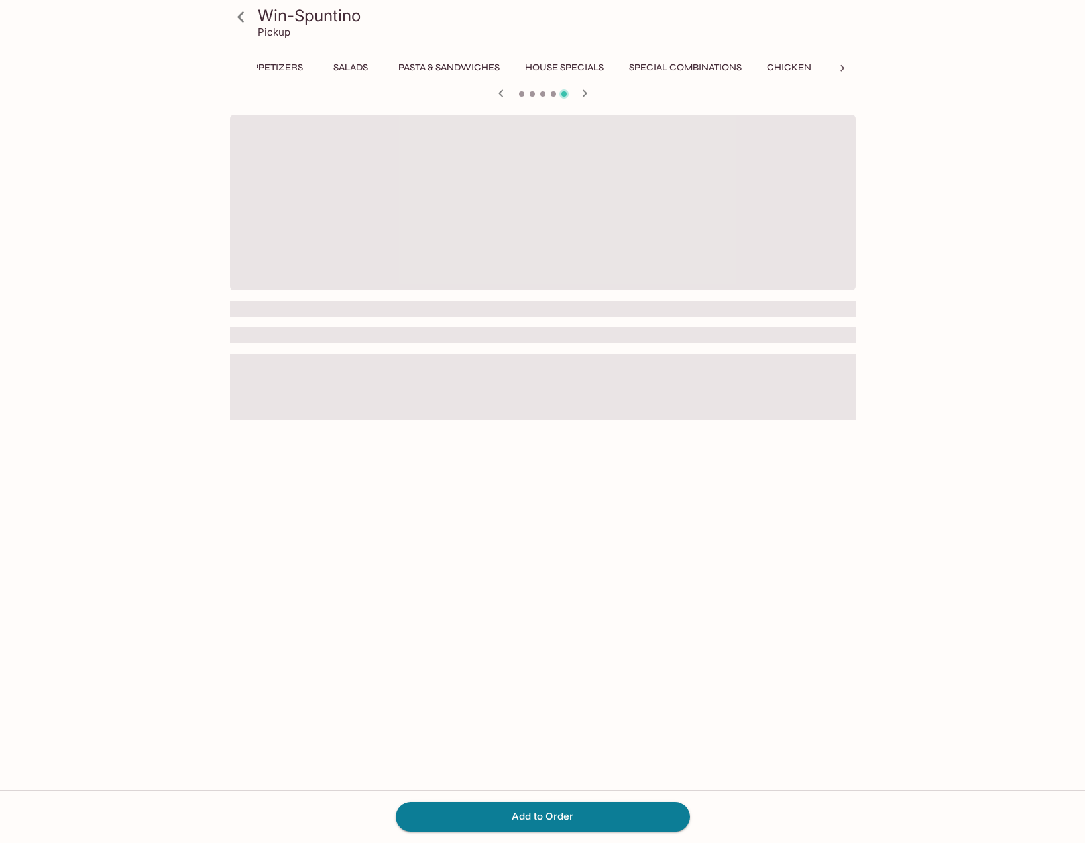
scroll to position [0, 262]
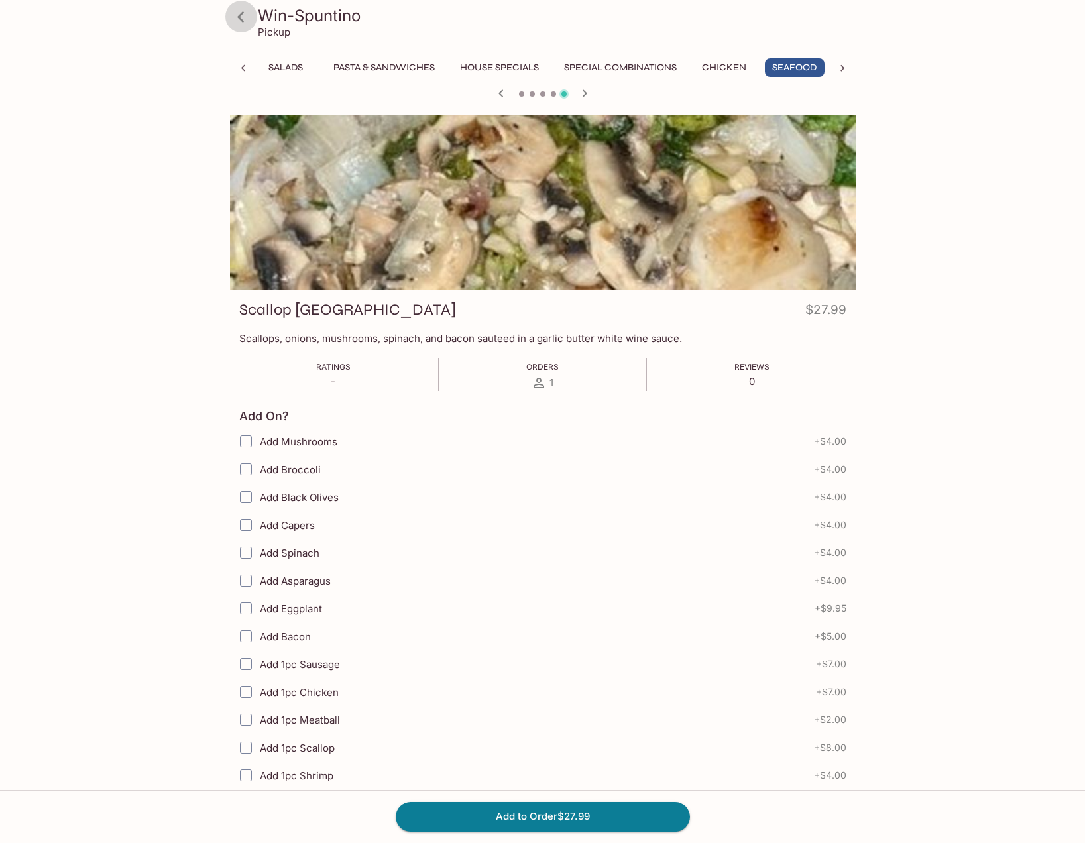
click at [237, 15] on icon at bounding box center [240, 16] width 23 height 23
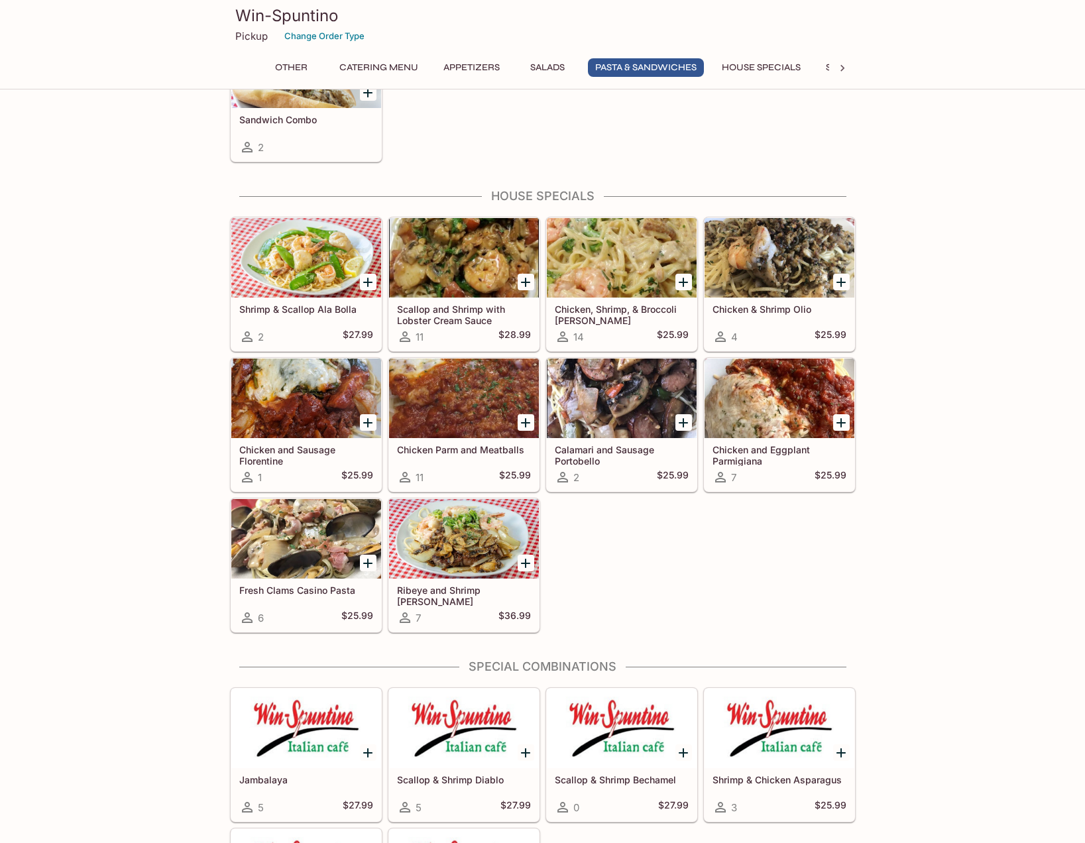
scroll to position [2054, 0]
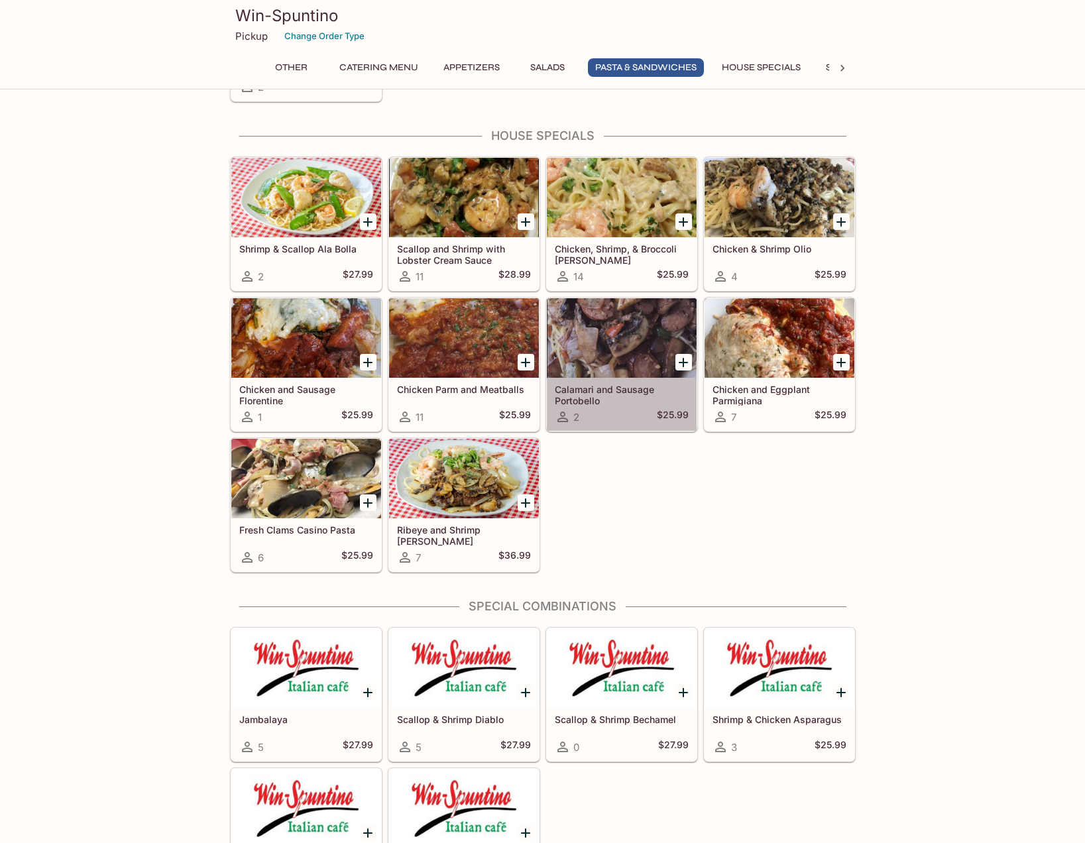
click at [596, 386] on h5 "Calamari and Sausage Portobello" at bounding box center [622, 395] width 134 height 22
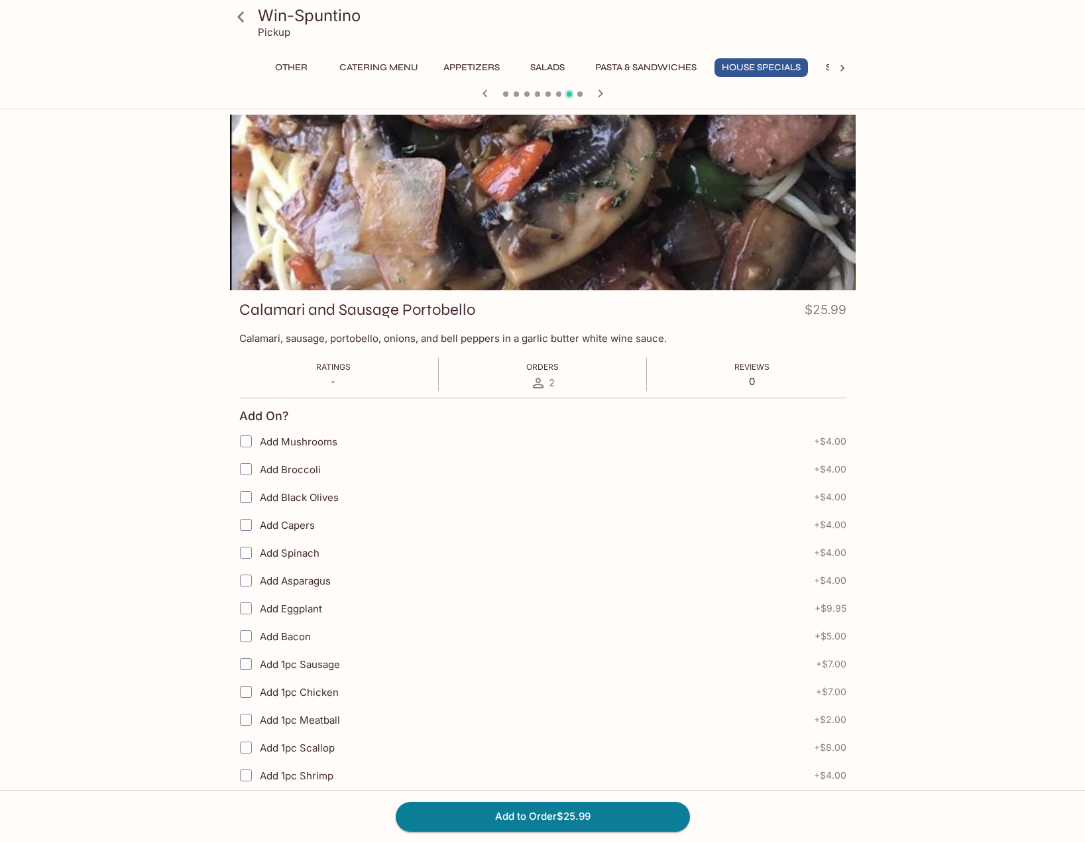
click at [237, 17] on icon at bounding box center [240, 16] width 23 height 23
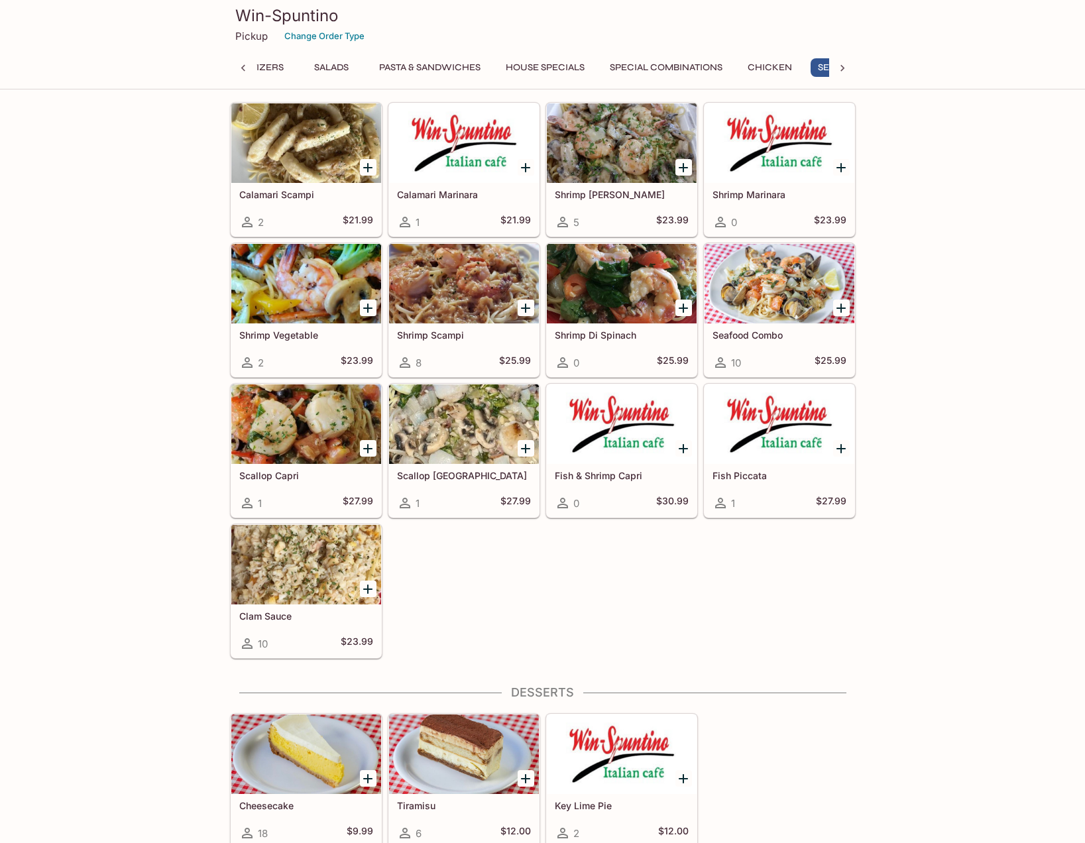
scroll to position [0, 262]
click at [328, 41] on button "Change Order Type" at bounding box center [324, 36] width 92 height 21
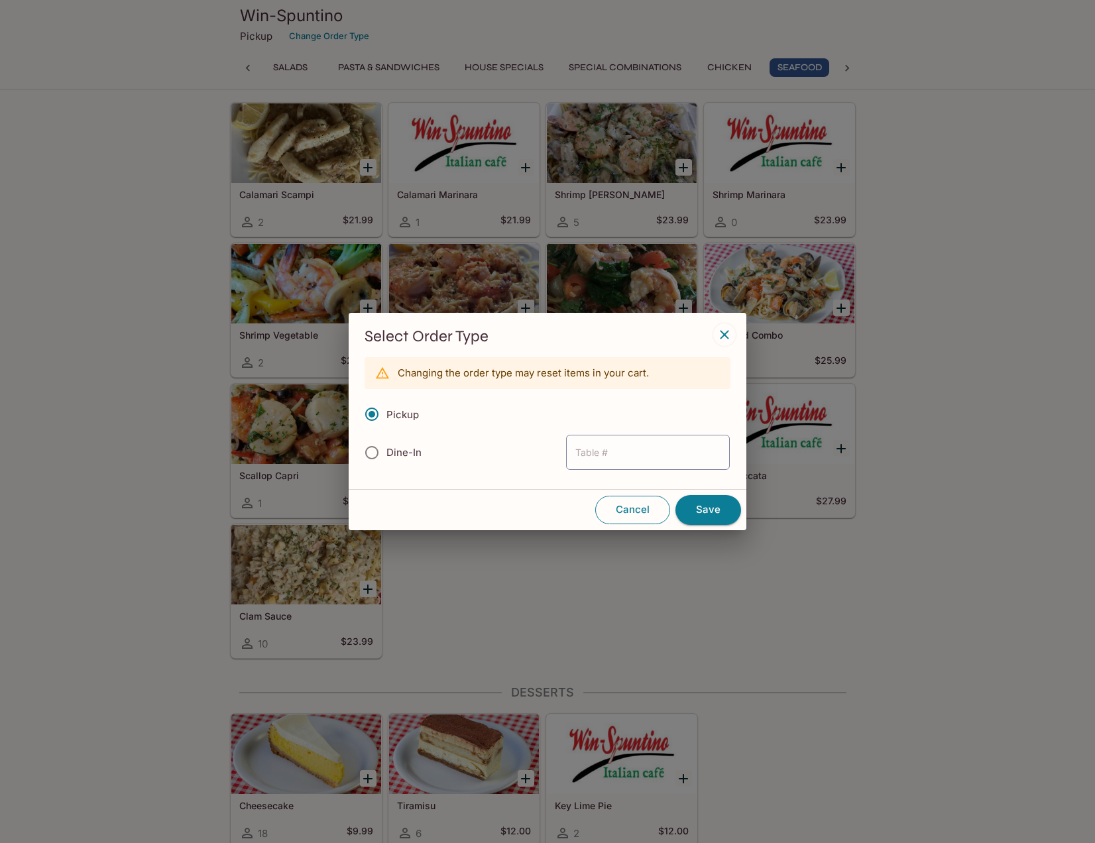
click at [632, 512] on button "Cancel" at bounding box center [632, 510] width 75 height 28
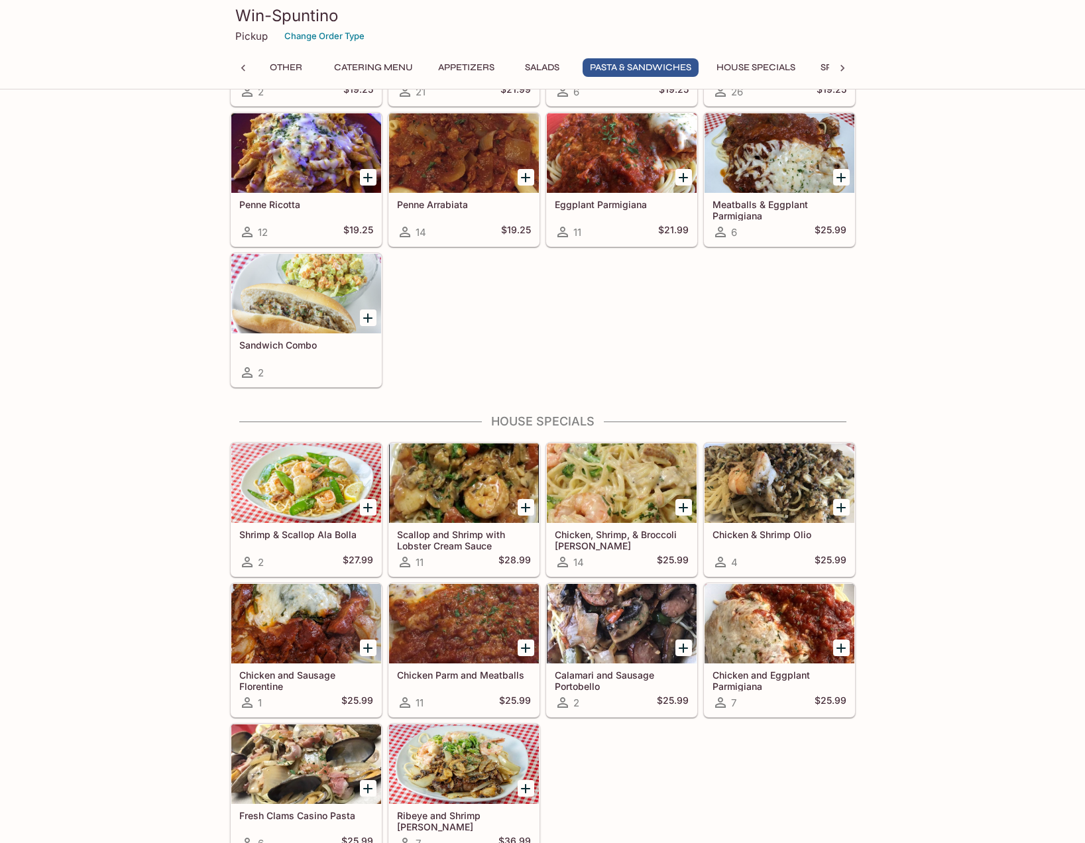
scroll to position [1789, 0]
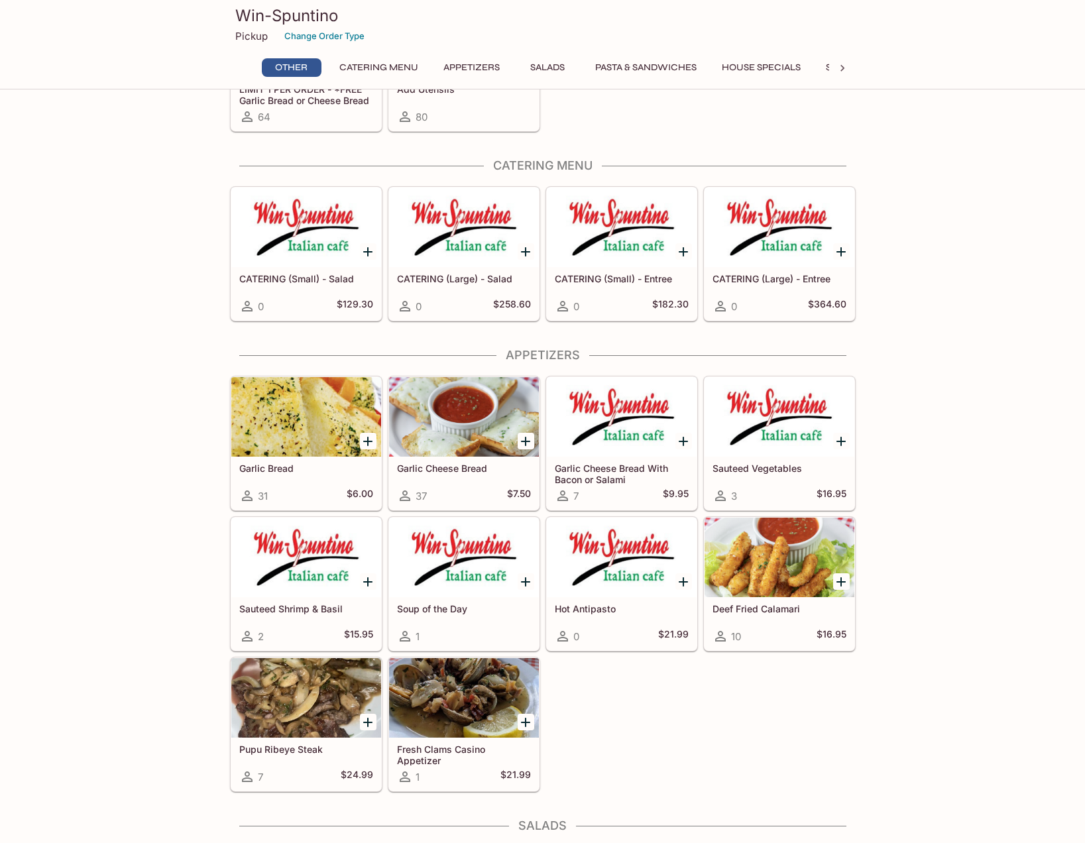
scroll to position [133, 0]
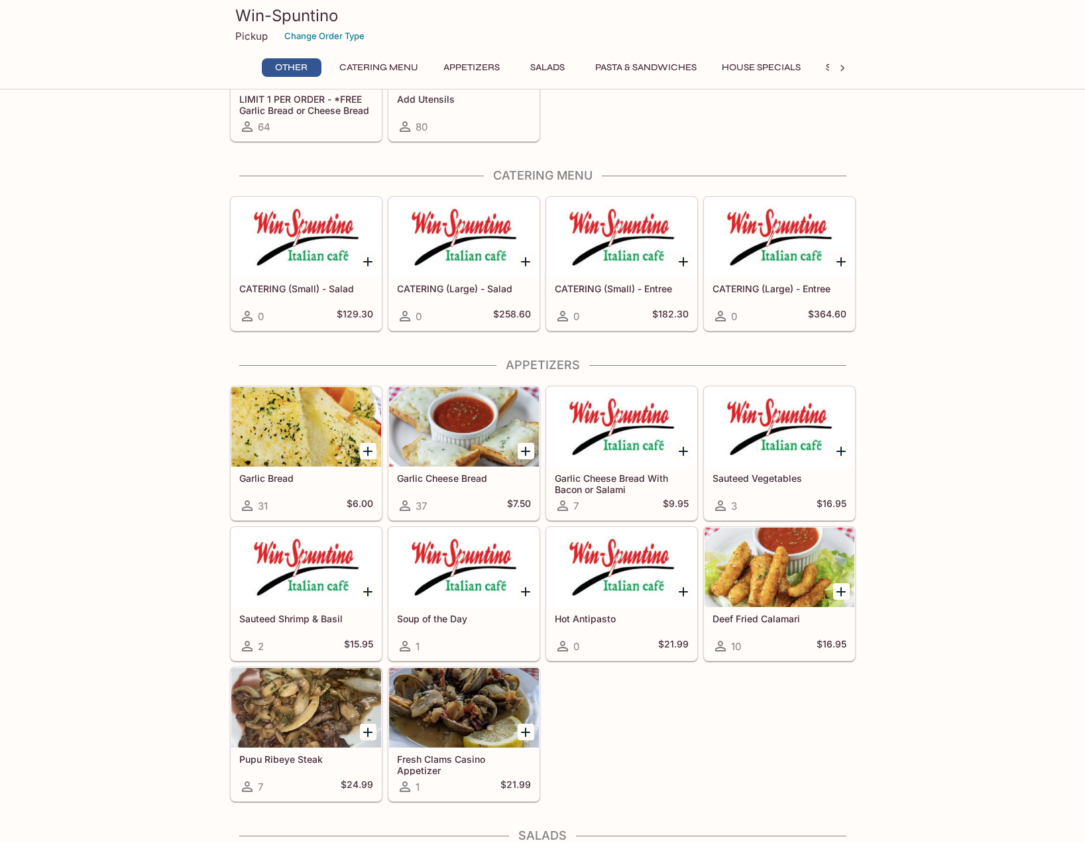
click at [361, 450] on icon "Add Garlic Bread" at bounding box center [368, 451] width 16 height 16
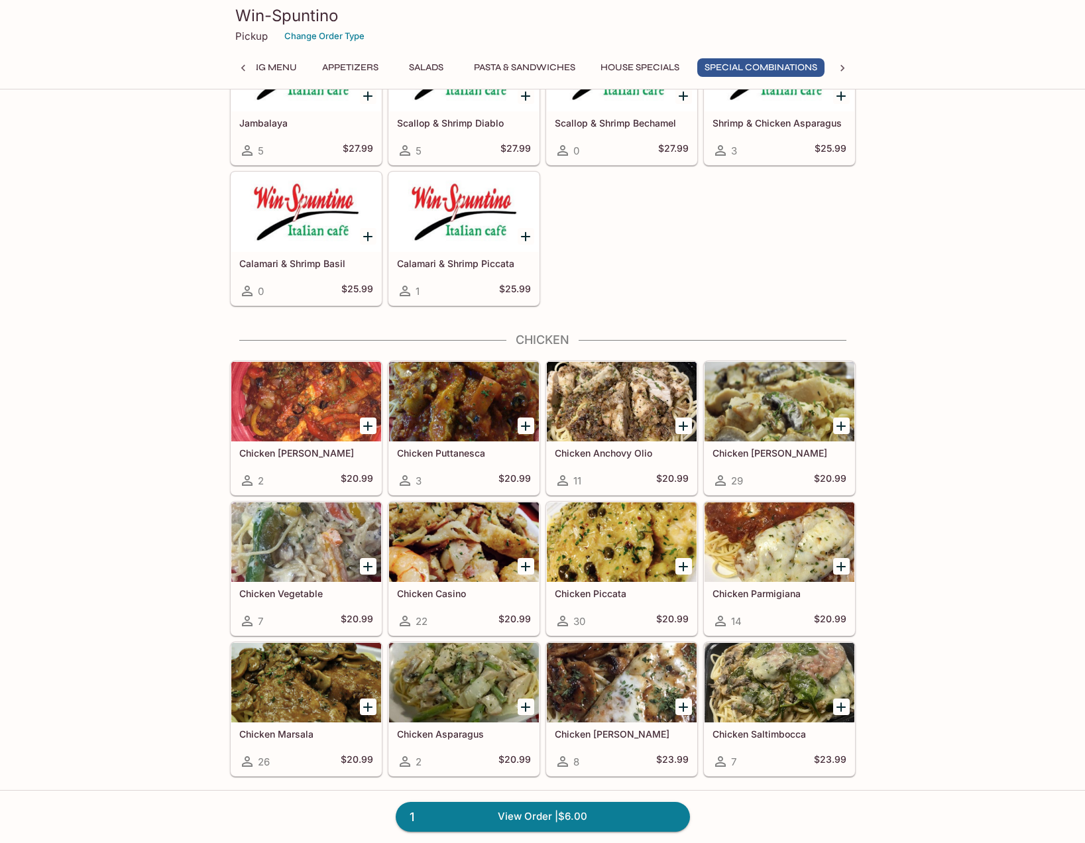
scroll to position [2717, 0]
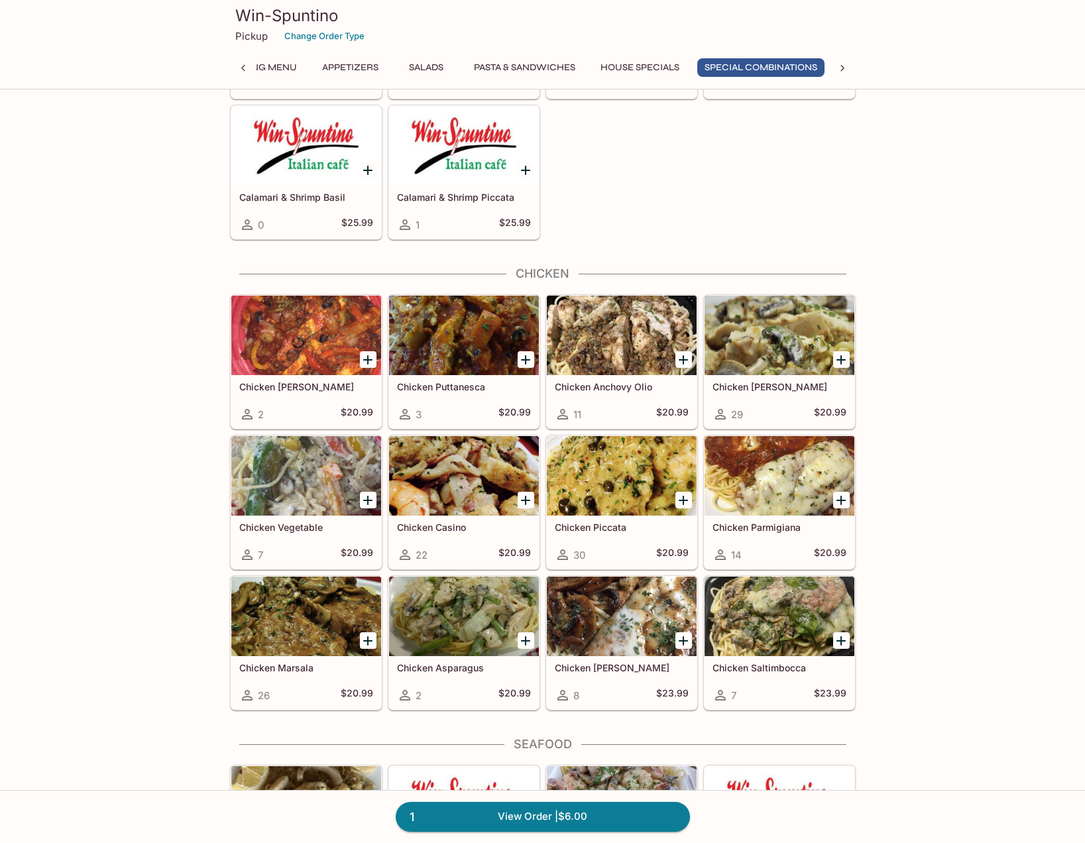
click at [632, 485] on div at bounding box center [622, 476] width 150 height 80
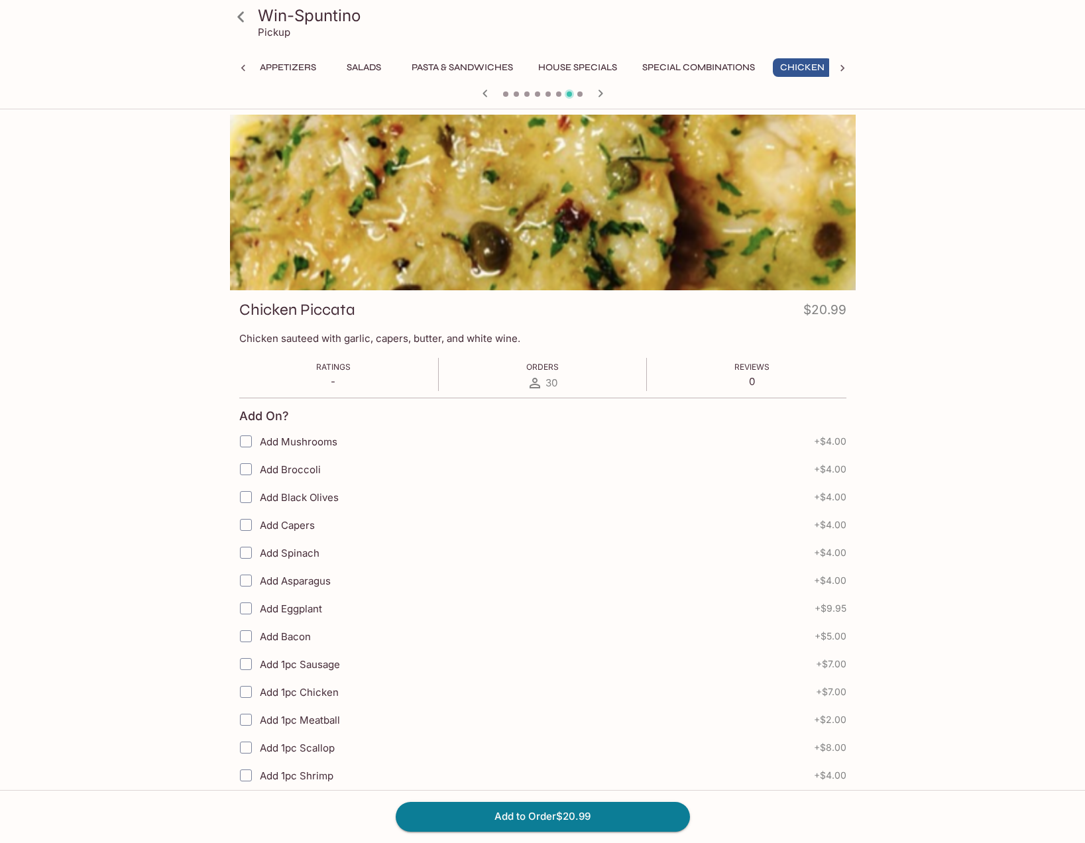
scroll to position [0, 192]
click at [636, 821] on button "Add to Order $20.99" at bounding box center [543, 816] width 294 height 29
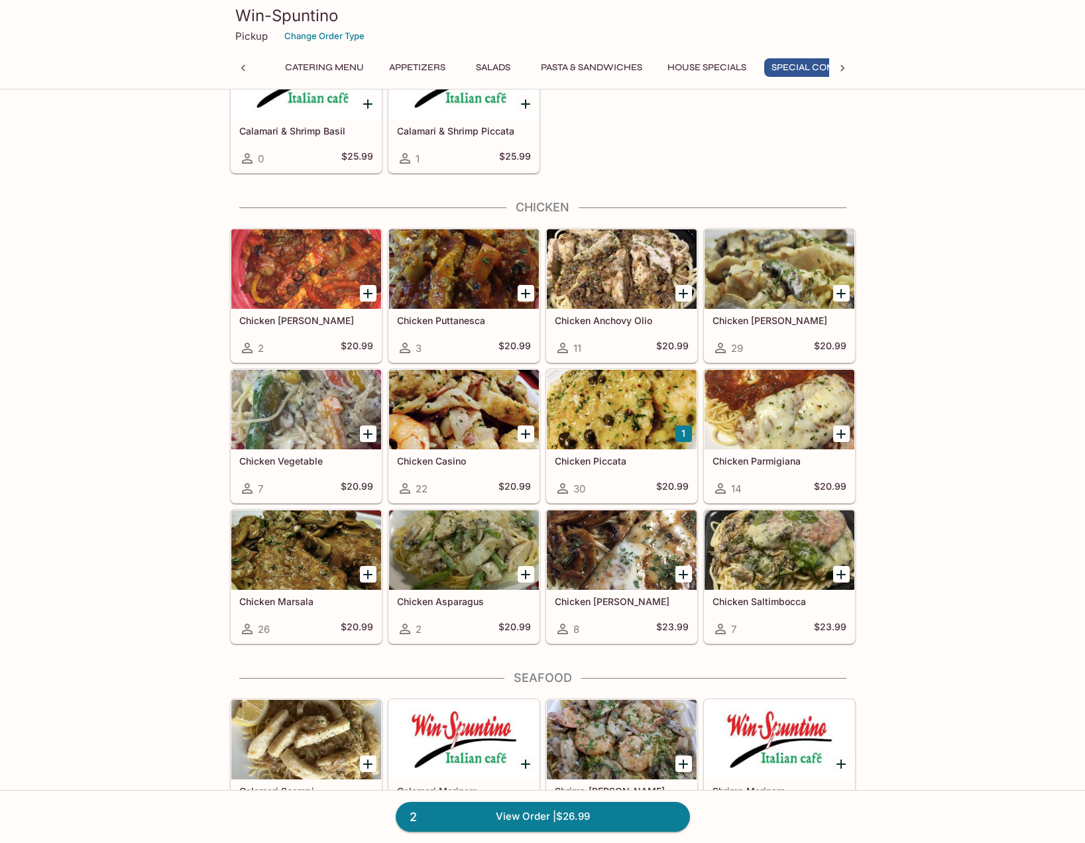
scroll to position [0, 121]
click at [367, 570] on icon "Add Chicken Marsala" at bounding box center [368, 575] width 16 height 16
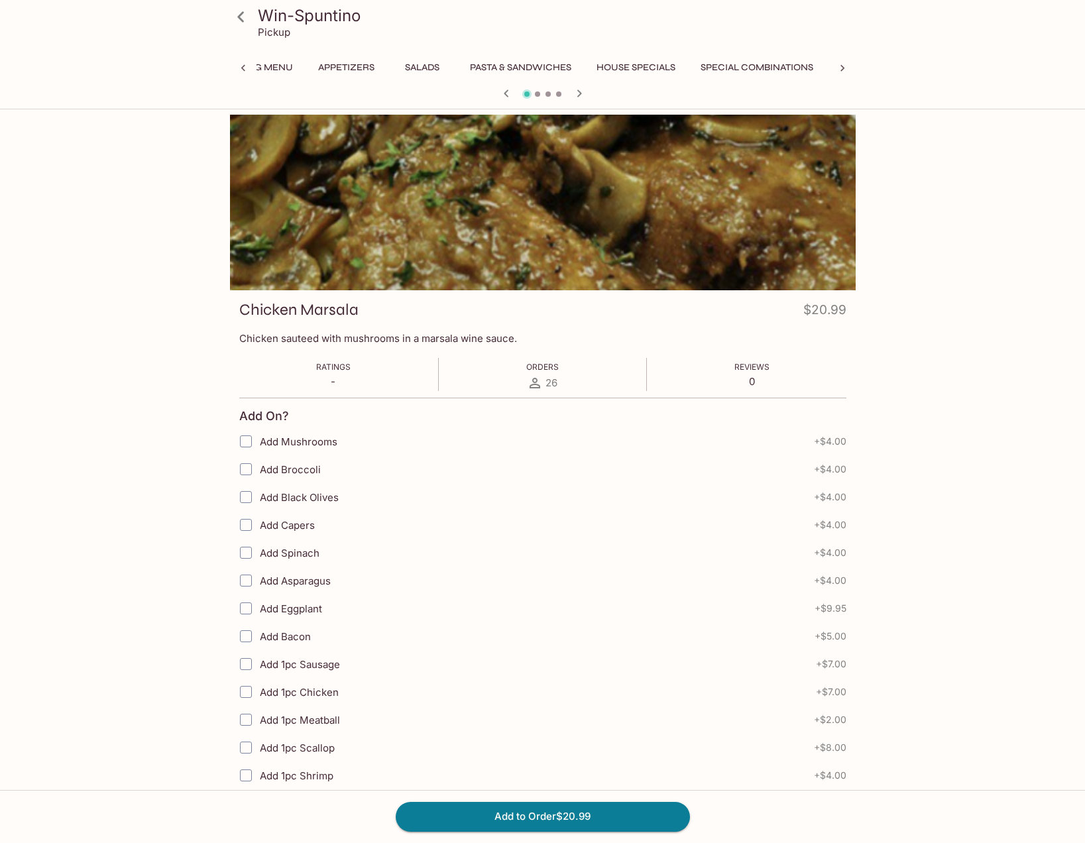
scroll to position [0, 192]
click at [595, 819] on button "Add to Order $20.99" at bounding box center [543, 816] width 294 height 29
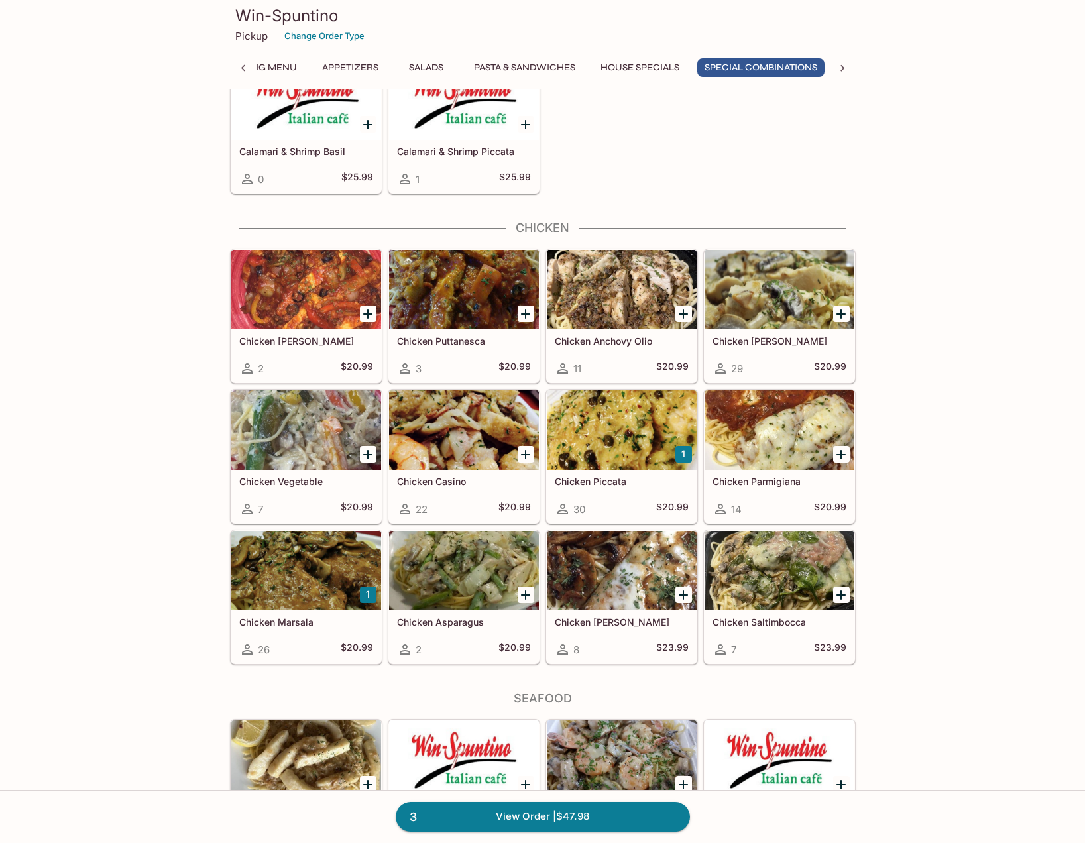
scroll to position [2850, 0]
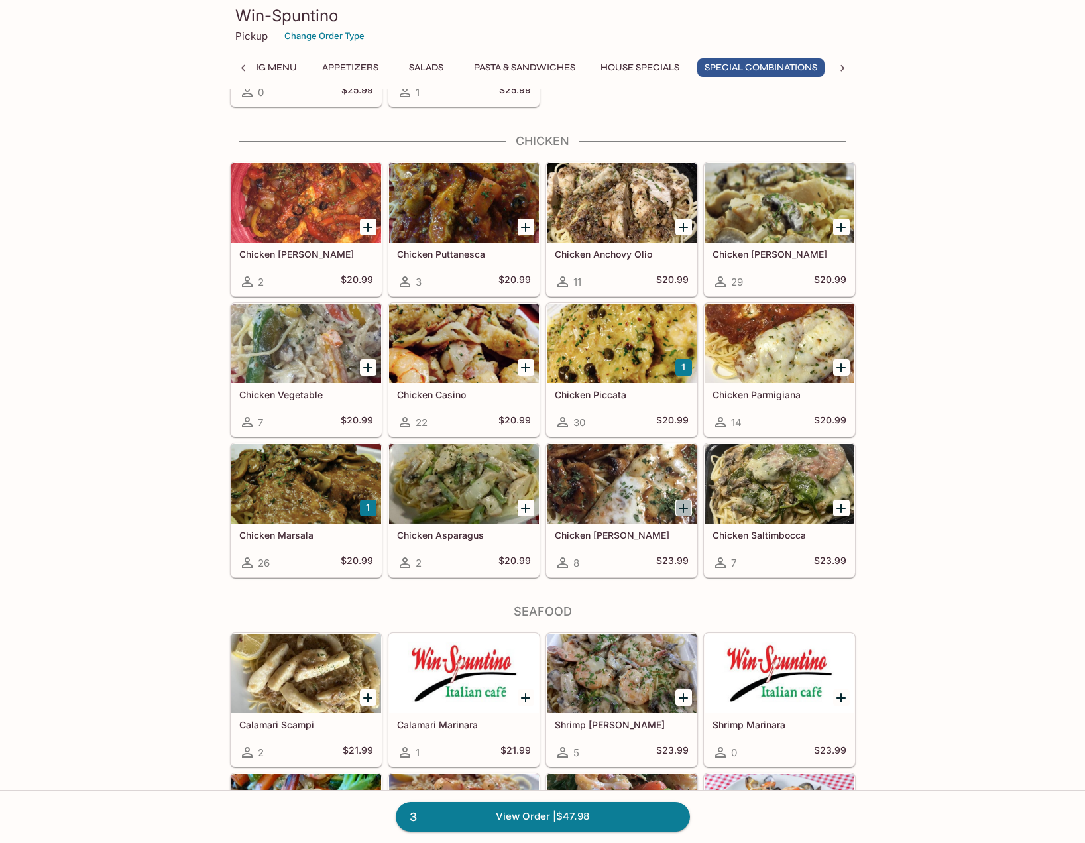
click at [680, 506] on icon "Add Chicken Sorrentino" at bounding box center [683, 508] width 16 height 16
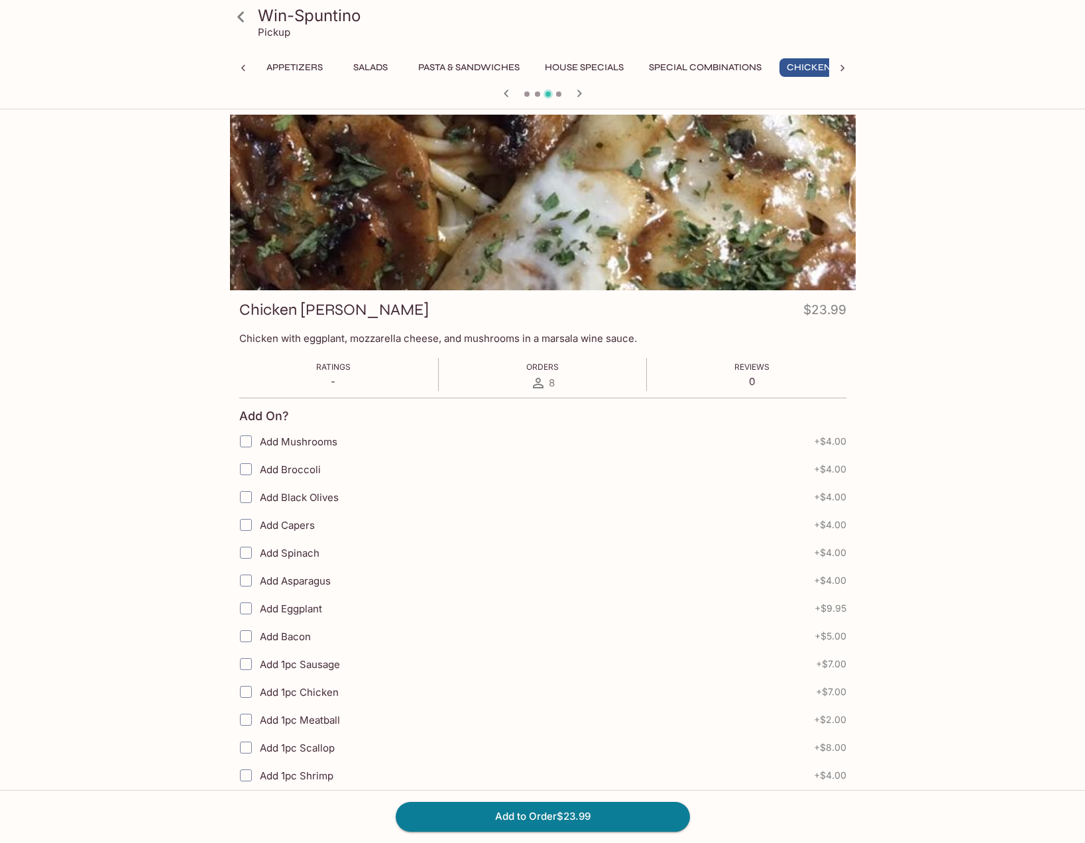
scroll to position [0, 192]
click at [563, 823] on button "Add to Order $23.99" at bounding box center [543, 816] width 294 height 29
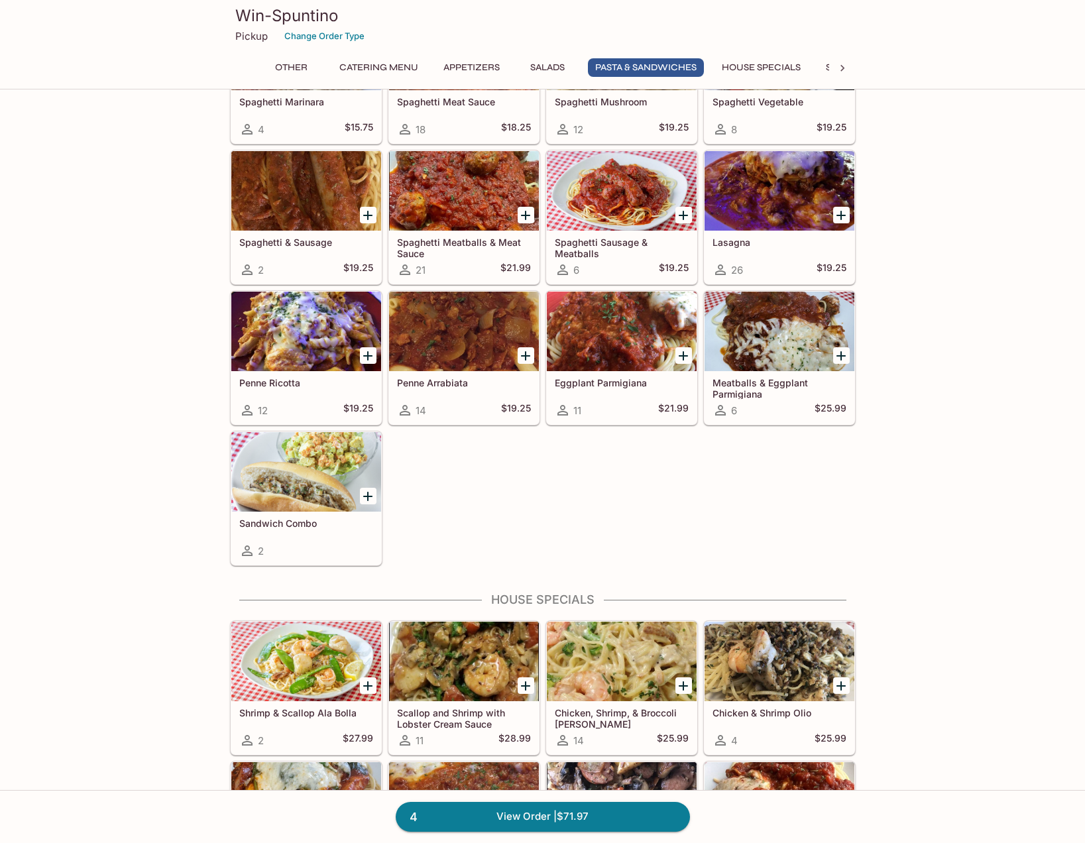
scroll to position [1922, 0]
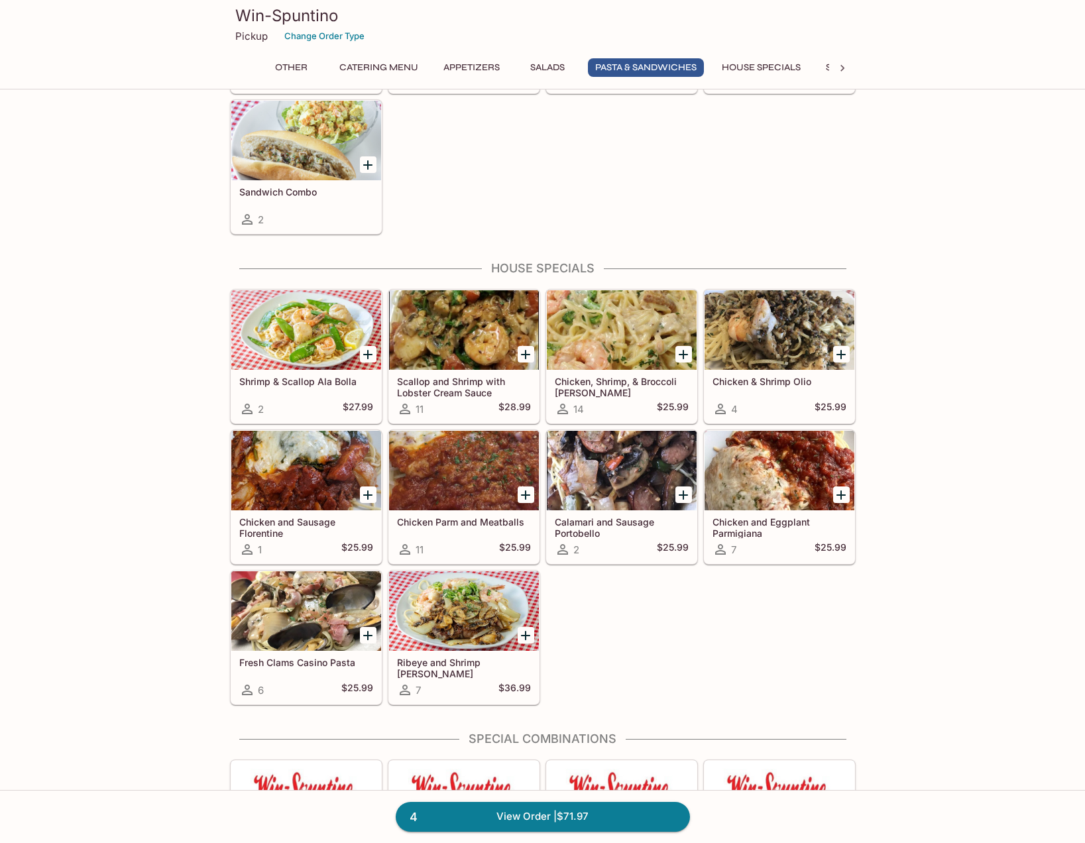
click at [595, 453] on div at bounding box center [622, 471] width 150 height 80
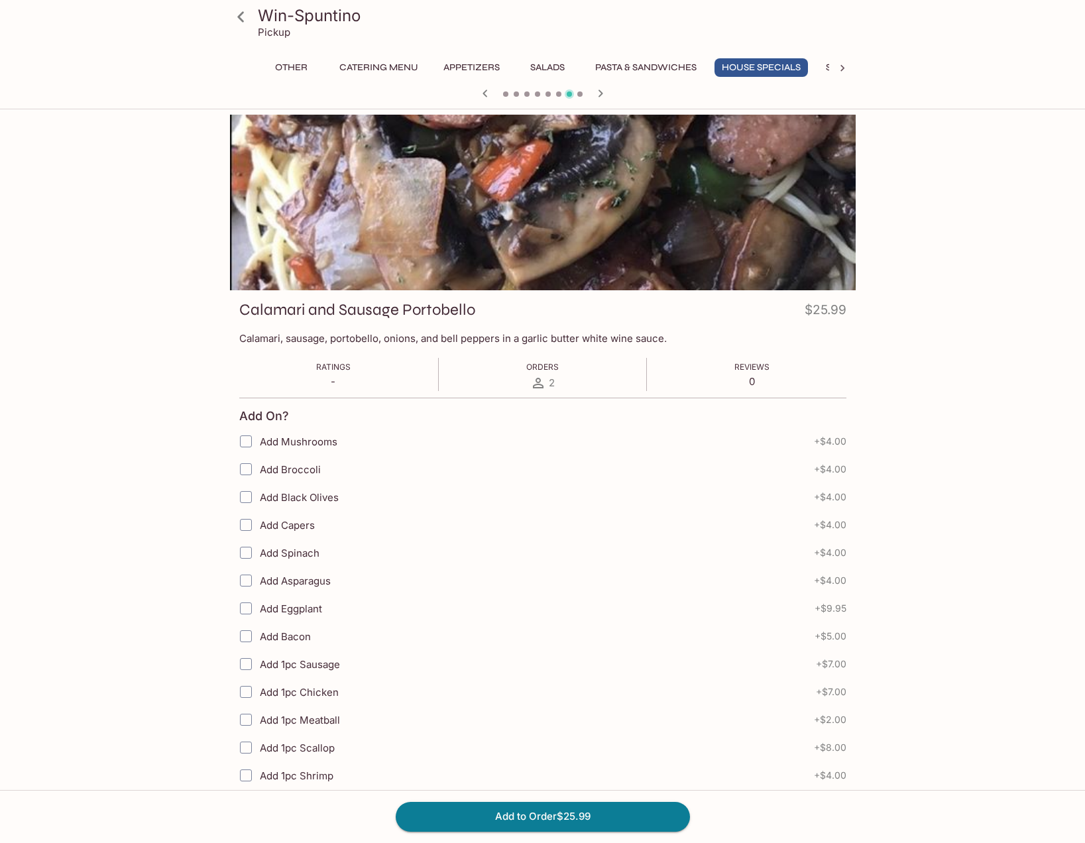
click at [239, 18] on icon at bounding box center [240, 16] width 7 height 11
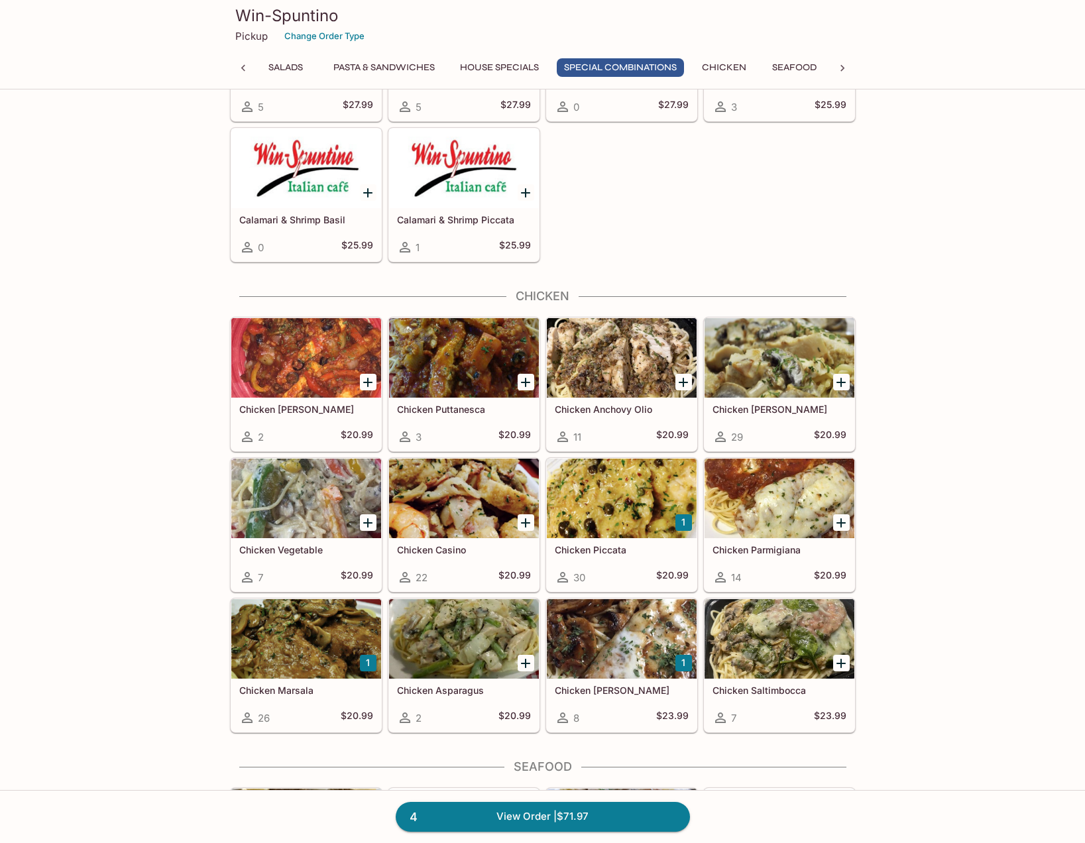
scroll to position [2713, 0]
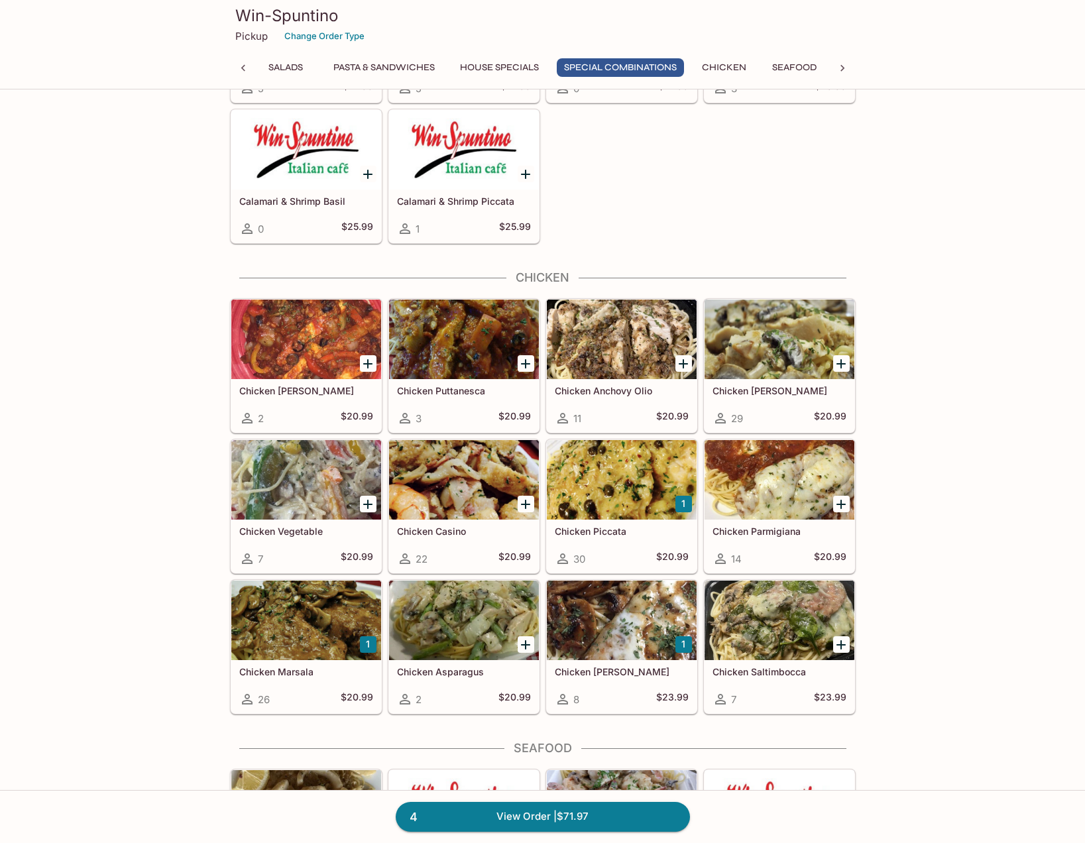
click at [608, 626] on div at bounding box center [622, 621] width 150 height 80
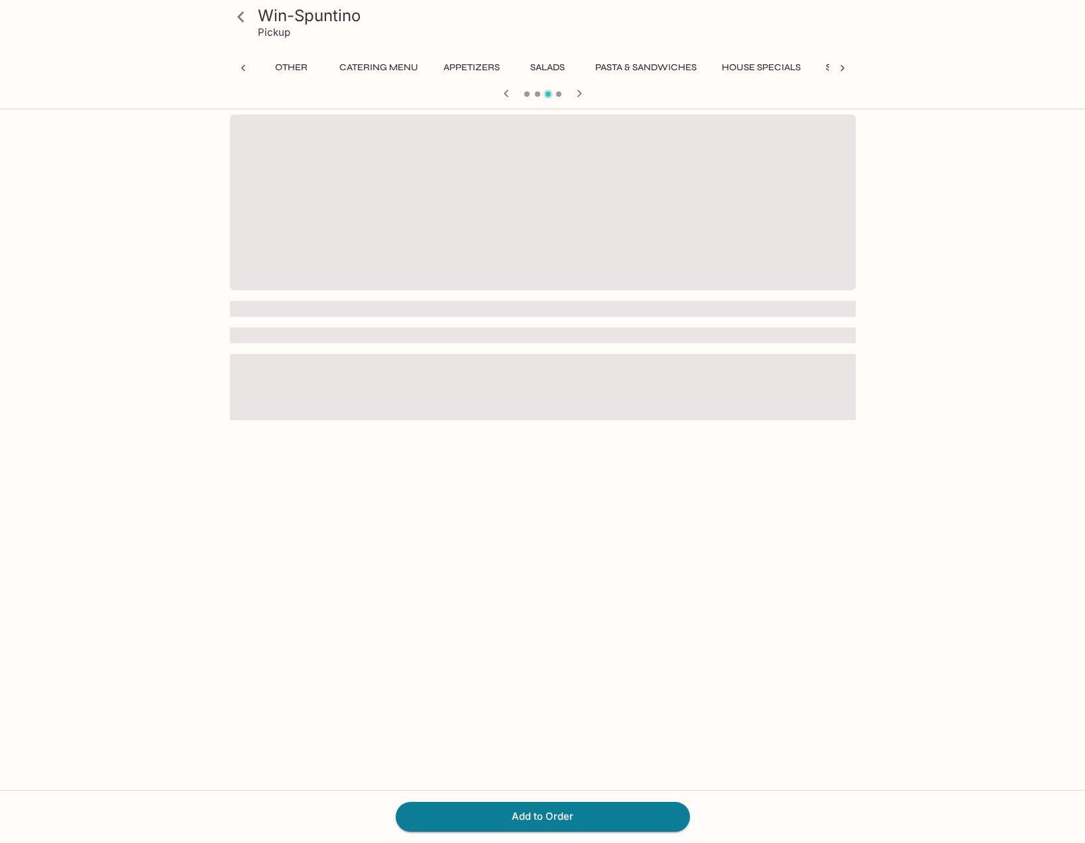
scroll to position [0, 192]
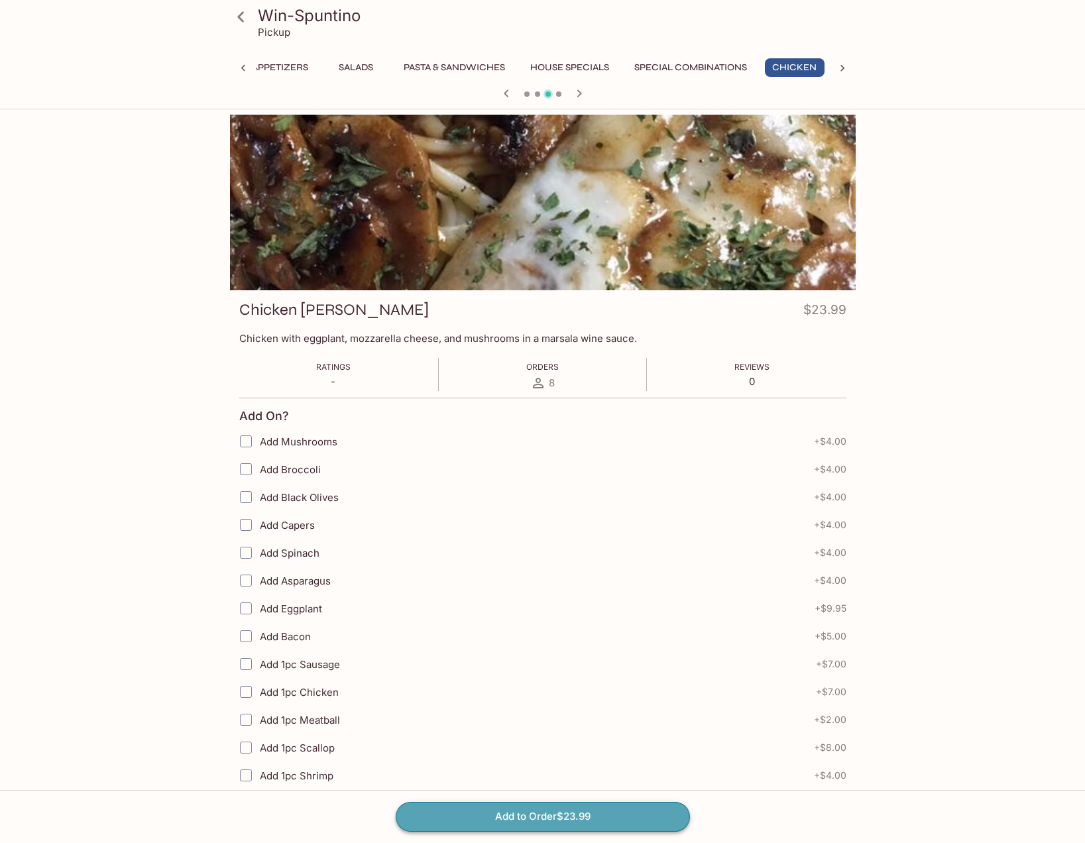
click at [583, 811] on button "Add to Order $23.99" at bounding box center [543, 816] width 294 height 29
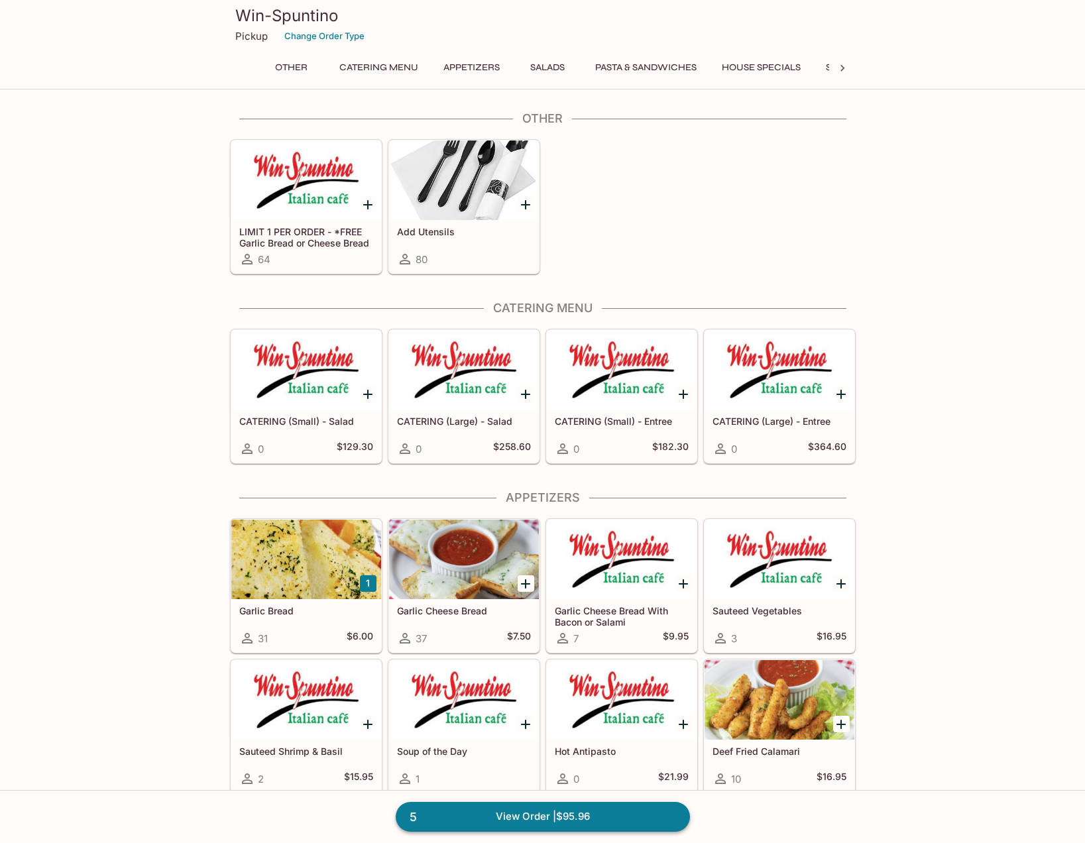
click at [566, 818] on link "5 View Order | $95.96" at bounding box center [543, 816] width 294 height 29
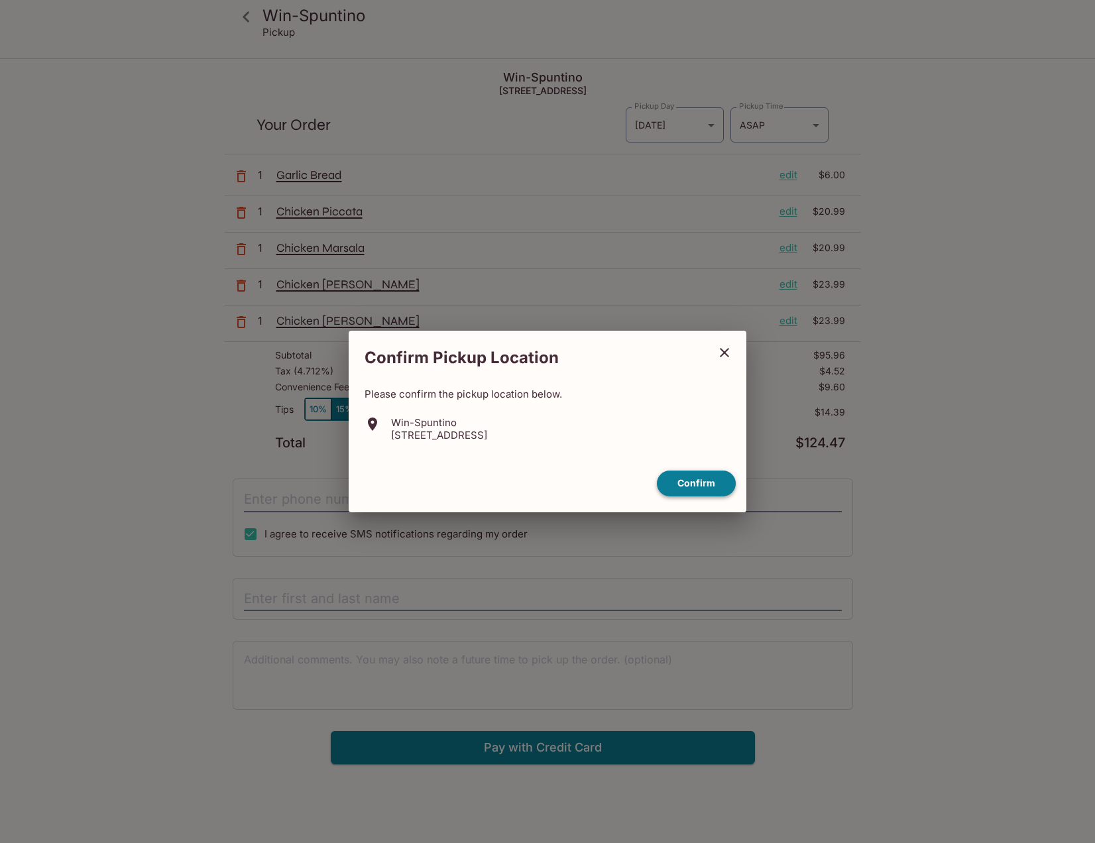
click at [702, 484] on button "Confirm" at bounding box center [696, 484] width 79 height 26
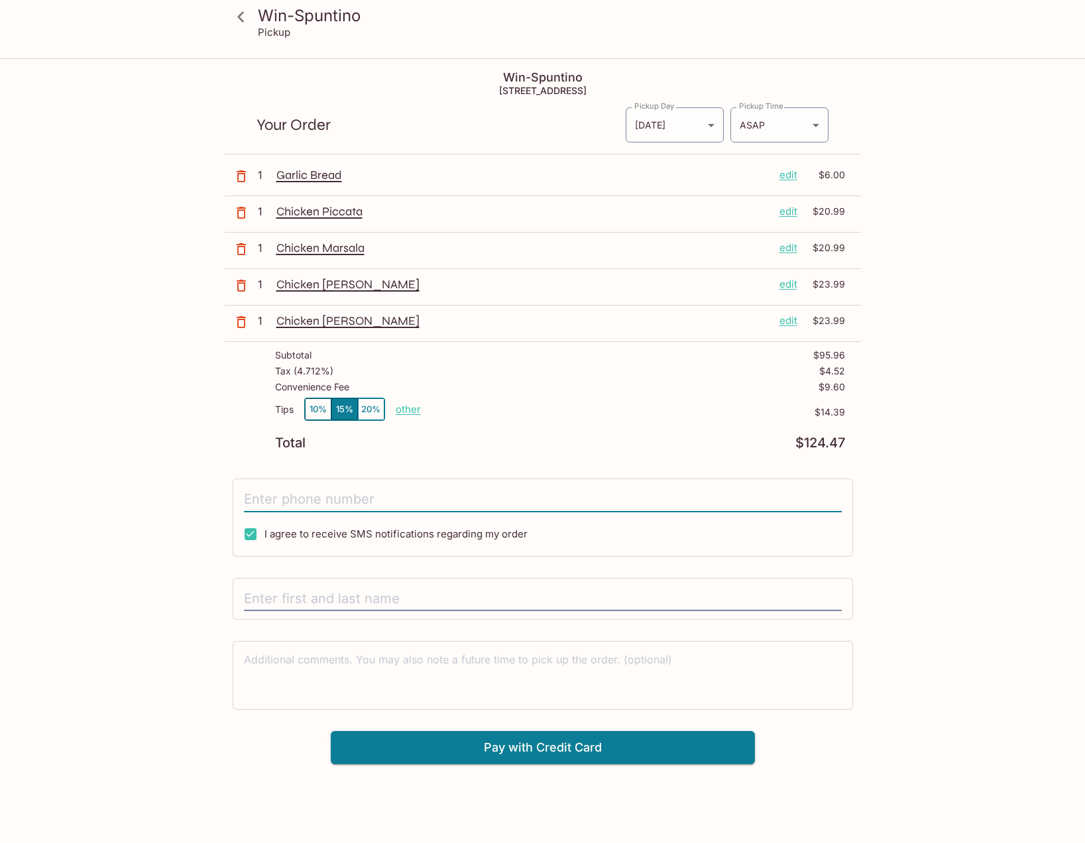
click at [314, 496] on input "tel" at bounding box center [543, 499] width 598 height 25
type input "(808) 386-2143"
type input "Darian DeSellem"
